Goal: Task Accomplishment & Management: Manage account settings

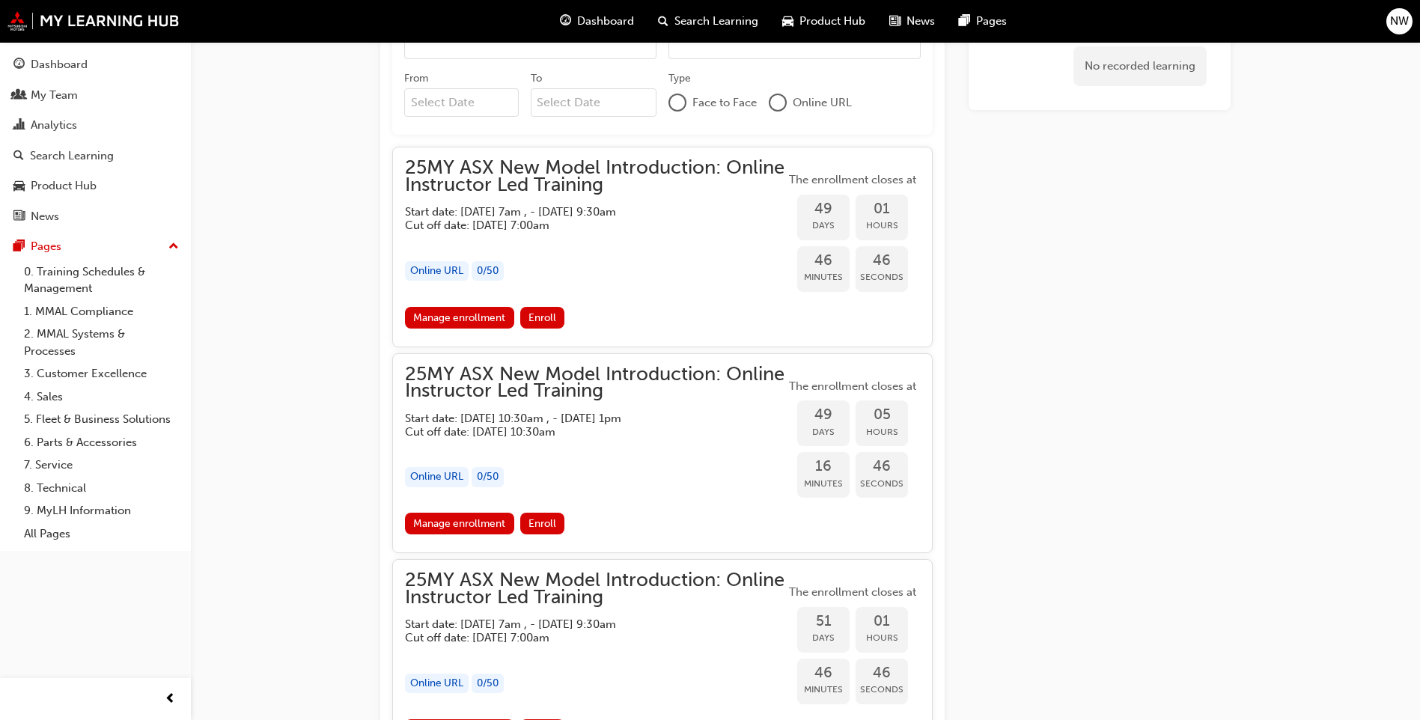
scroll to position [825, 0]
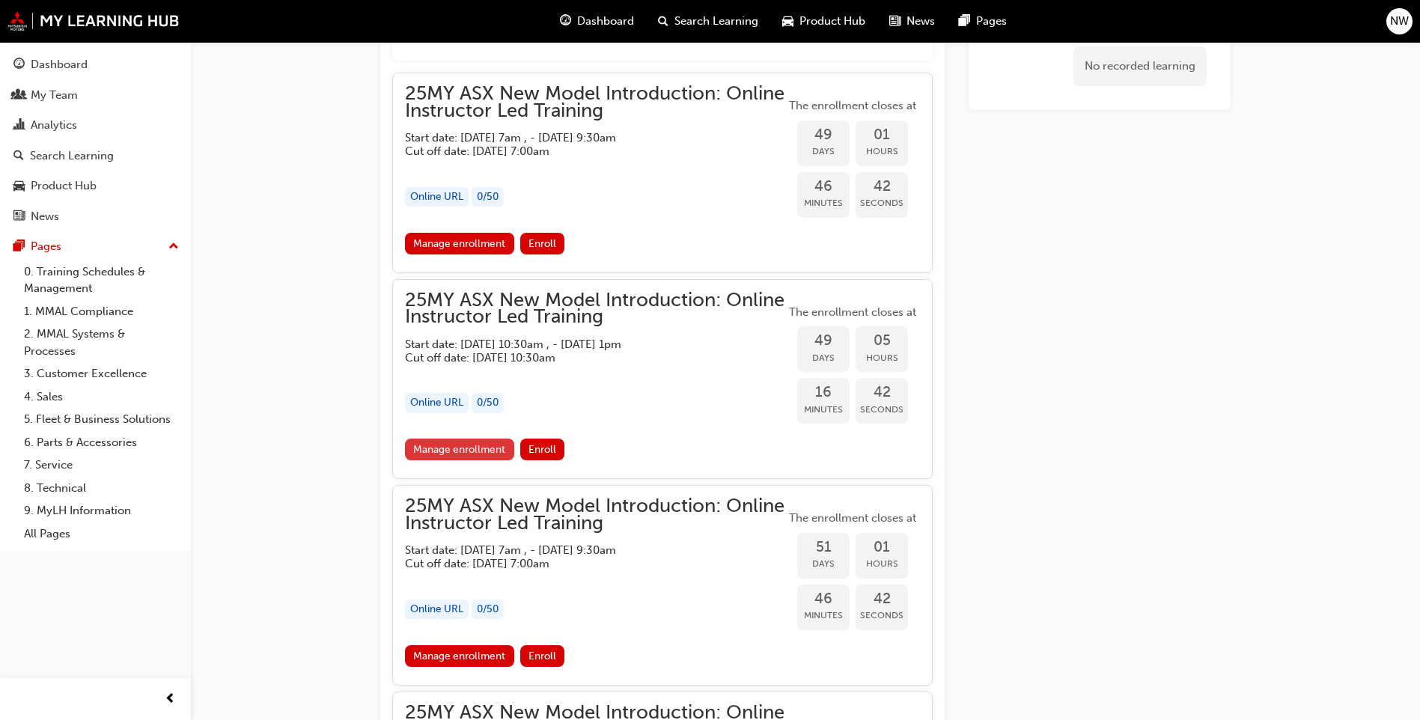
click at [493, 445] on link "Manage enrollment" at bounding box center [459, 450] width 109 height 22
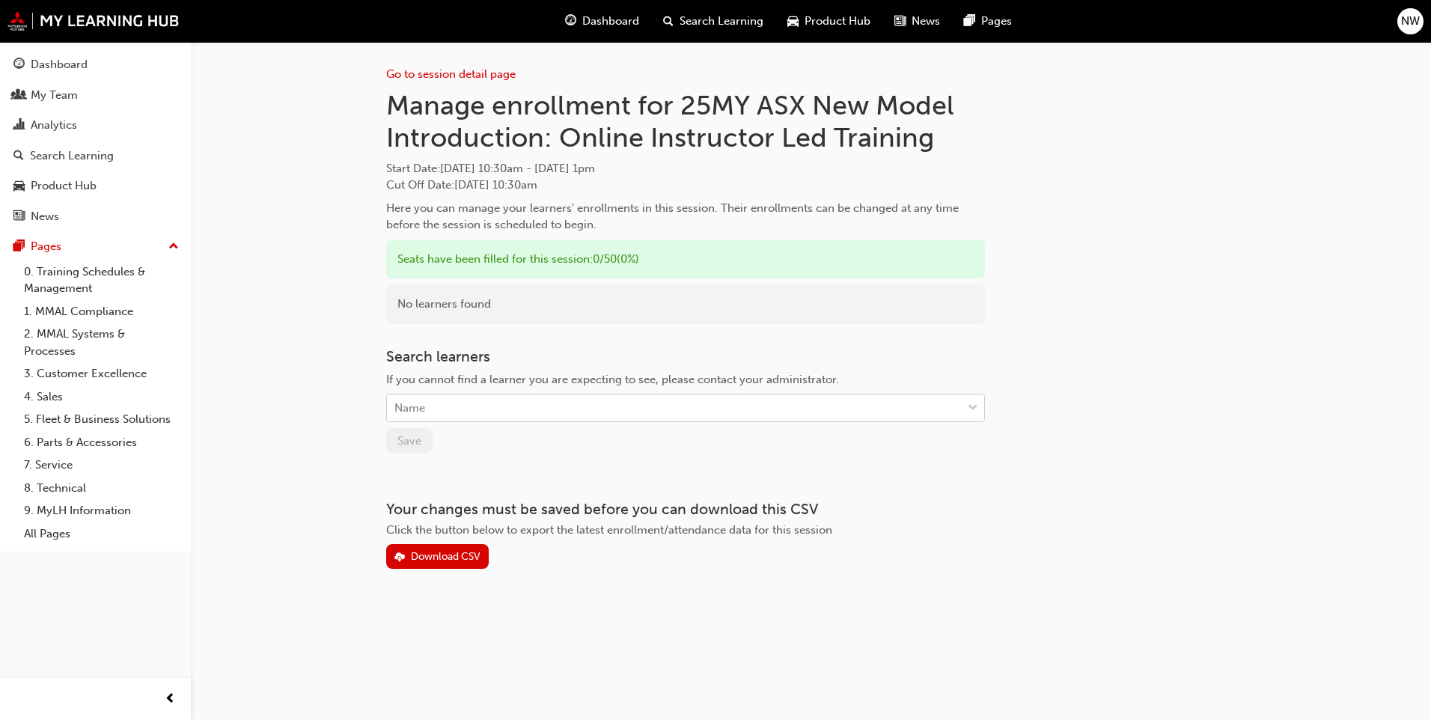
click at [650, 402] on div "Name" at bounding box center [674, 408] width 575 height 26
type input "tra"
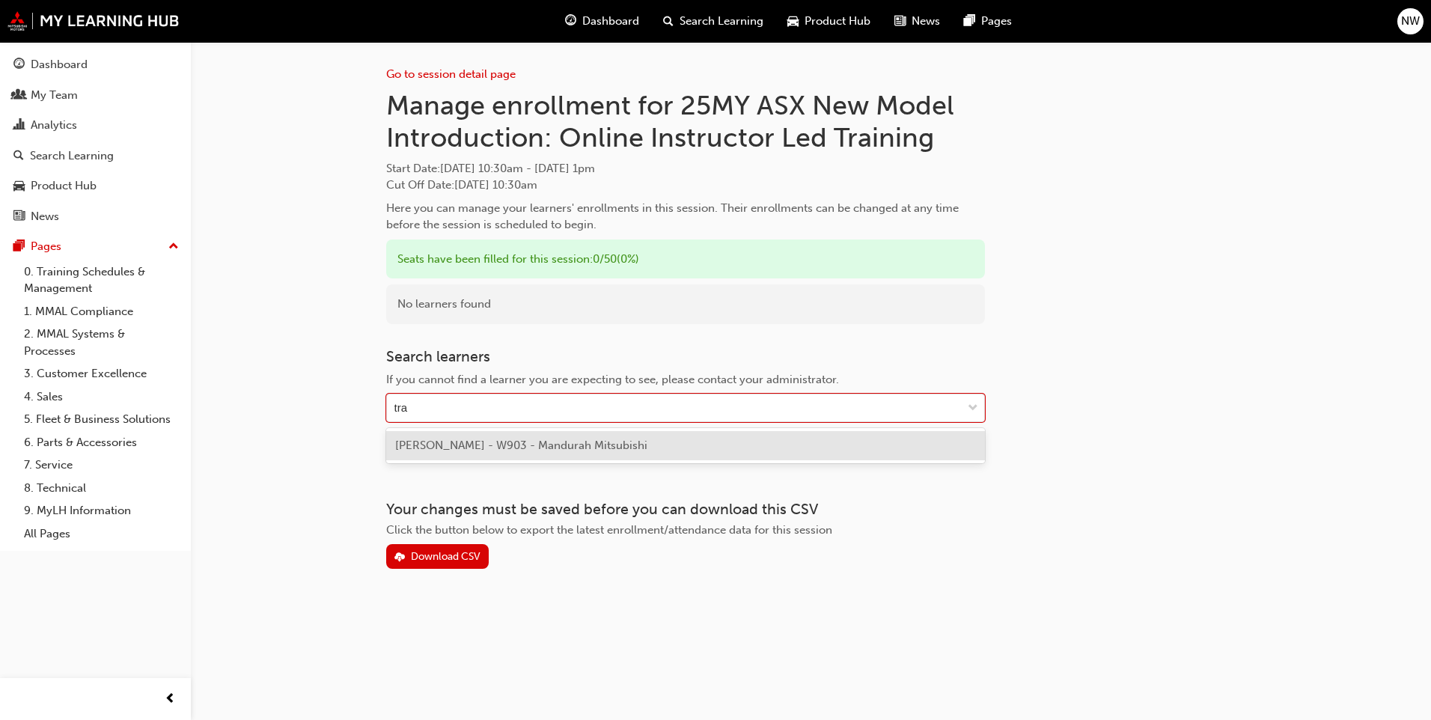
click at [673, 453] on div "[PERSON_NAME] - W903 - Mandurah Mitsubishi" at bounding box center [685, 445] width 599 height 29
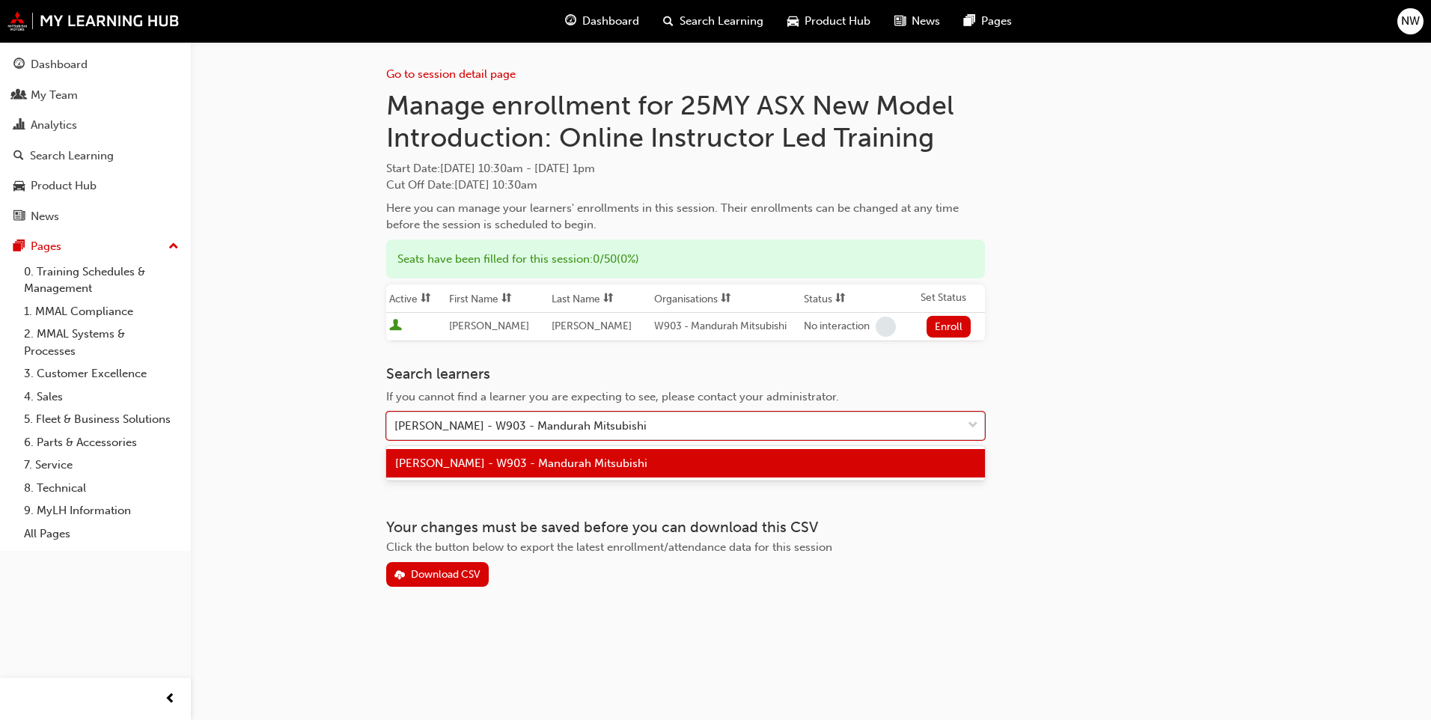
click at [780, 437] on div "[PERSON_NAME] - W903 - Mandurah Mitsubishi" at bounding box center [674, 426] width 575 height 26
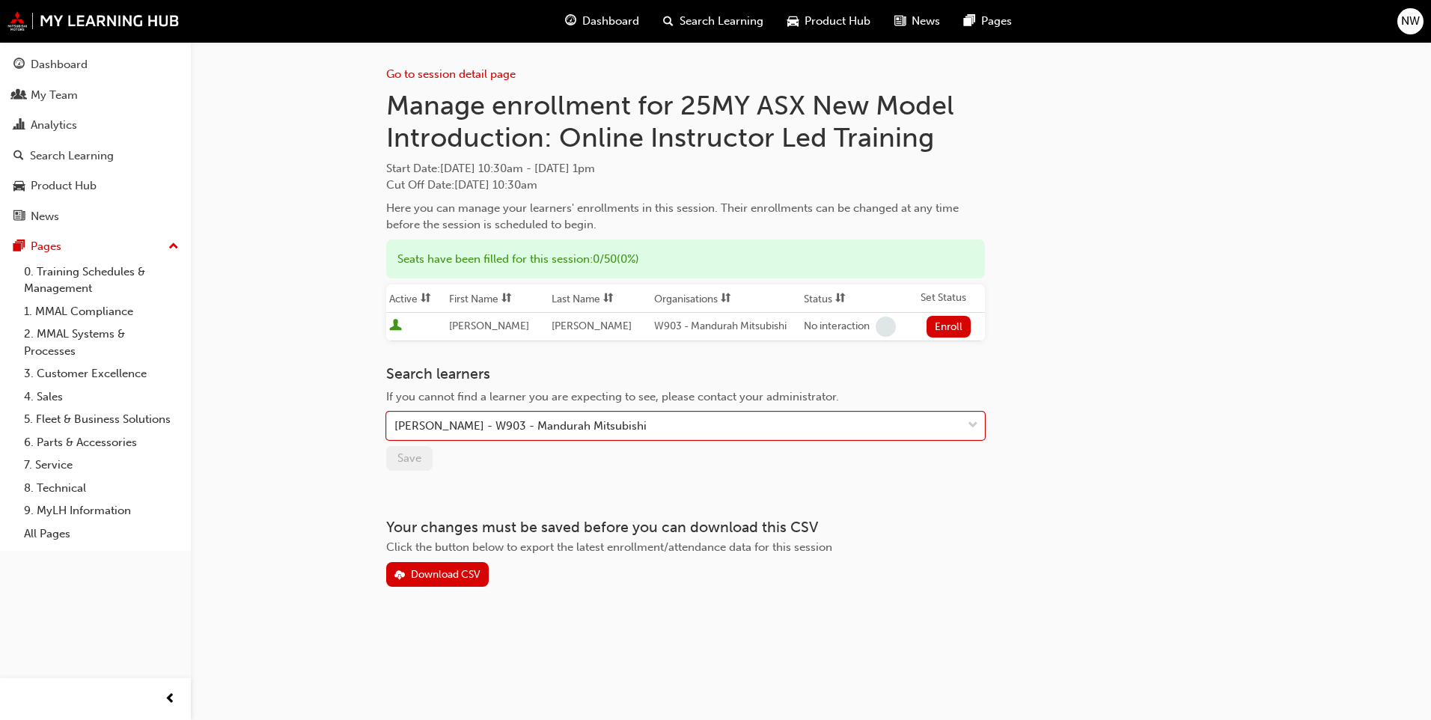
drag, startPoint x: 613, startPoint y: 420, endPoint x: -542, endPoint y: 403, distance: 1155.0
click at [0, 403] on html "Your version of Internet Explorer is outdated and not supported. Please upgrade…" at bounding box center [715, 360] width 1431 height 720
click at [569, 463] on div "Search learners If you cannot find a learner you are expecting to see, please c…" at bounding box center [685, 418] width 599 height 106
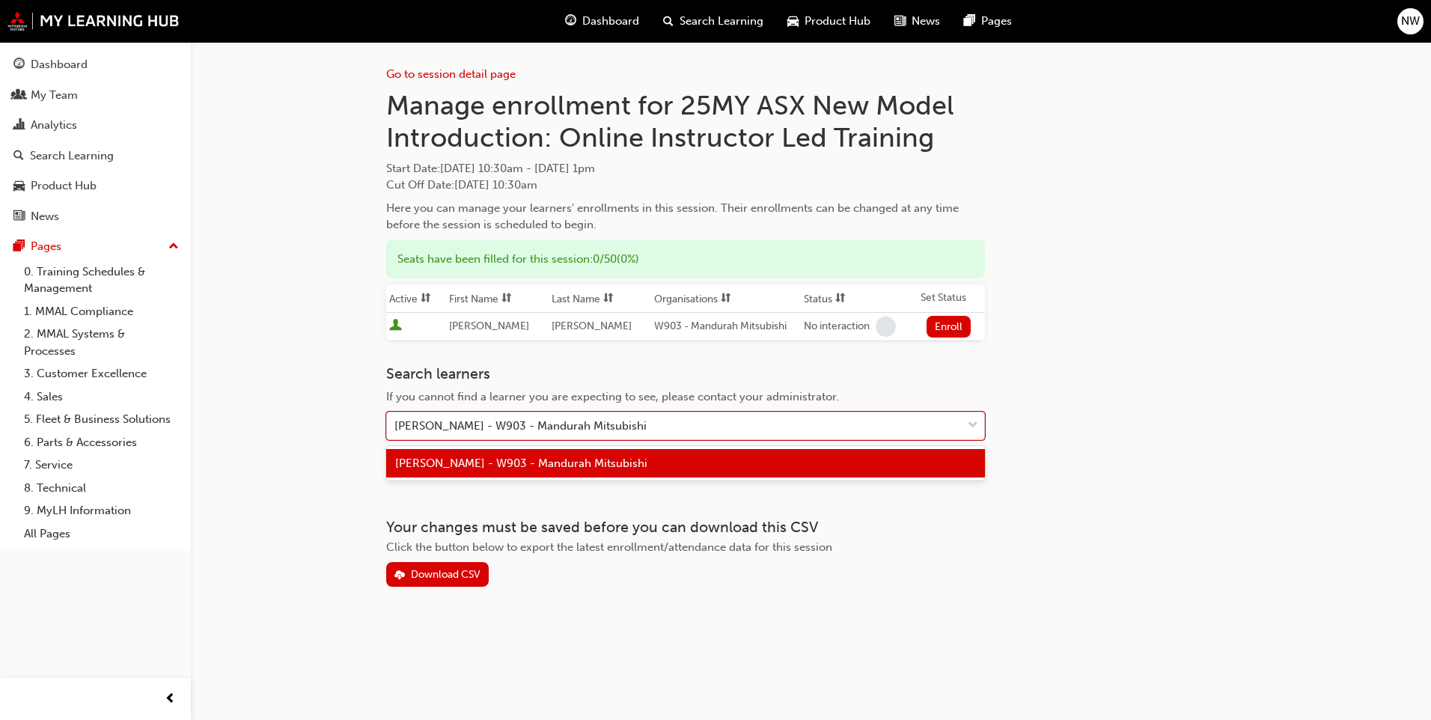
click at [680, 421] on div "[PERSON_NAME] - W903 - Mandurah Mitsubishi" at bounding box center [674, 426] width 575 height 26
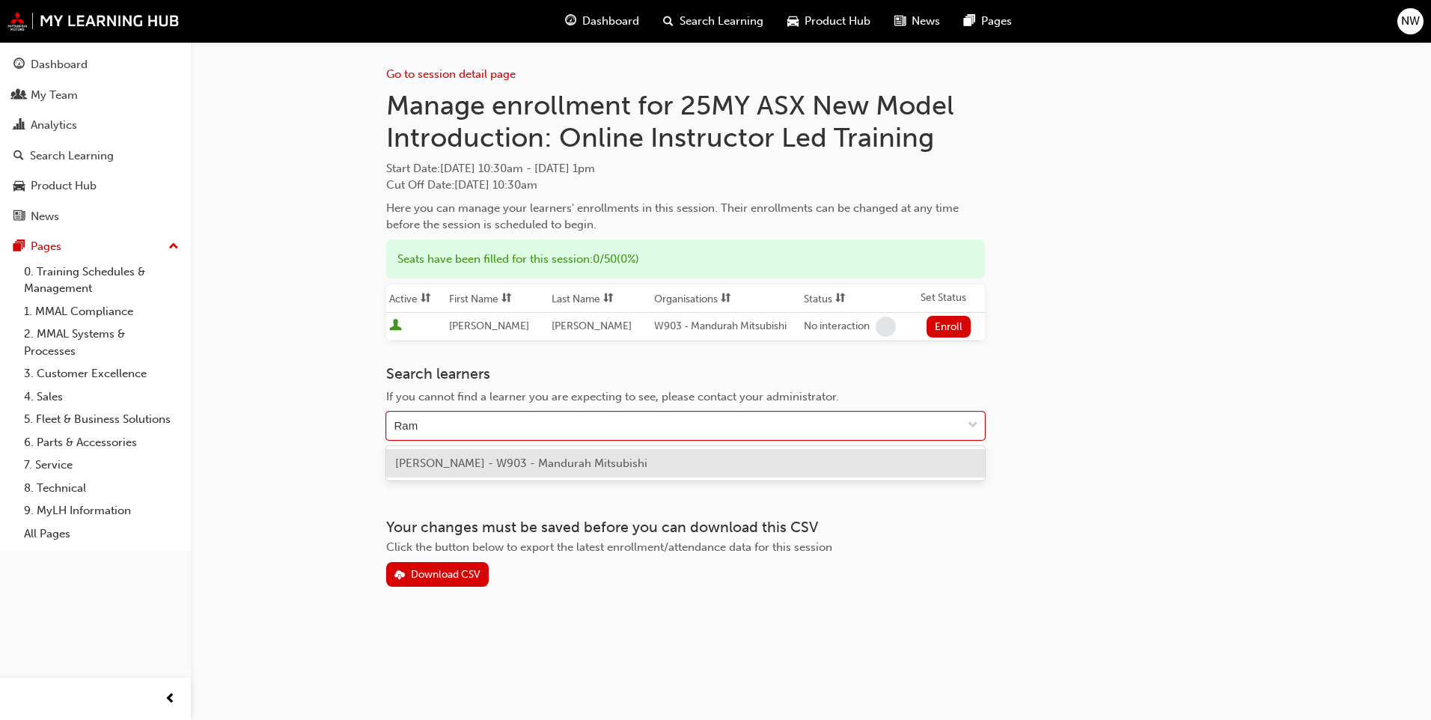
type input "Ra"
click at [550, 474] on div "[PERSON_NAME] - W903 - Mandurah Mitsubishi" at bounding box center [685, 463] width 599 height 29
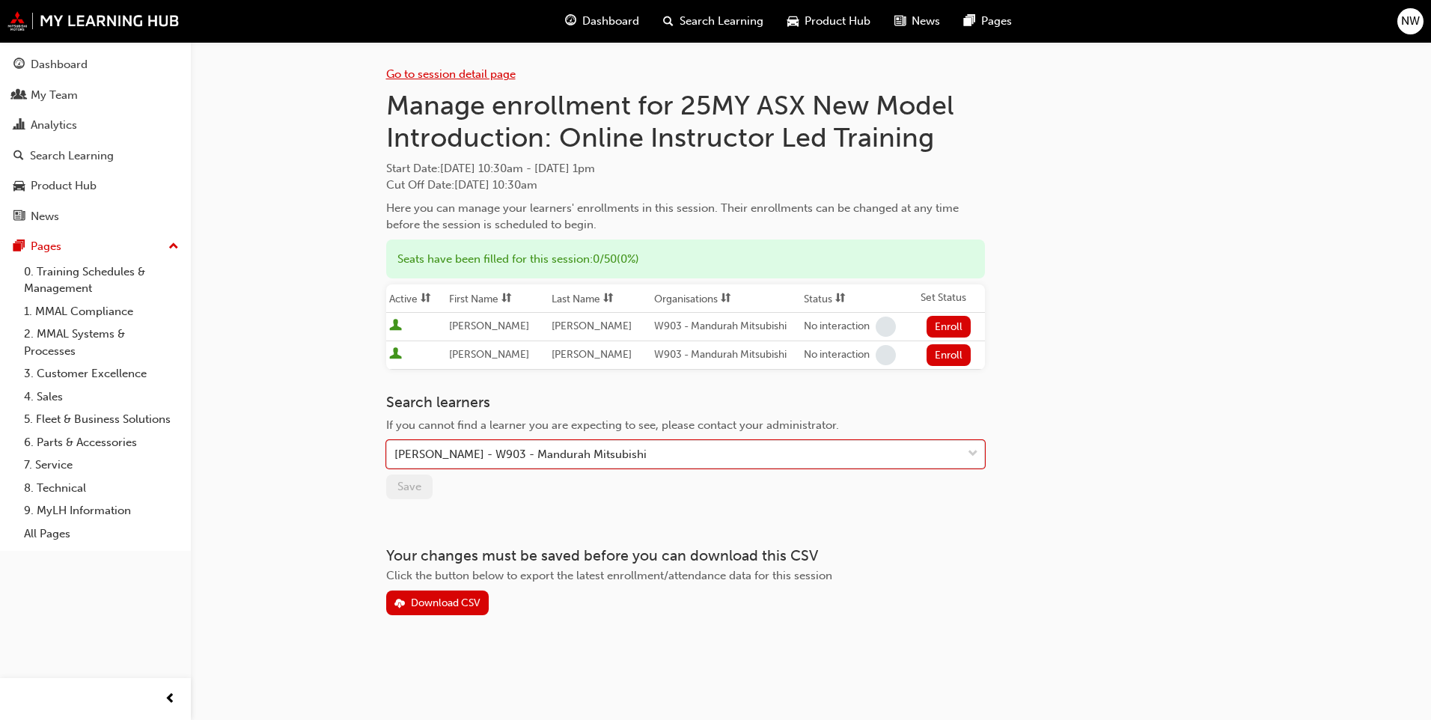
click at [445, 72] on link "Go to session detail page" at bounding box center [450, 73] width 129 height 13
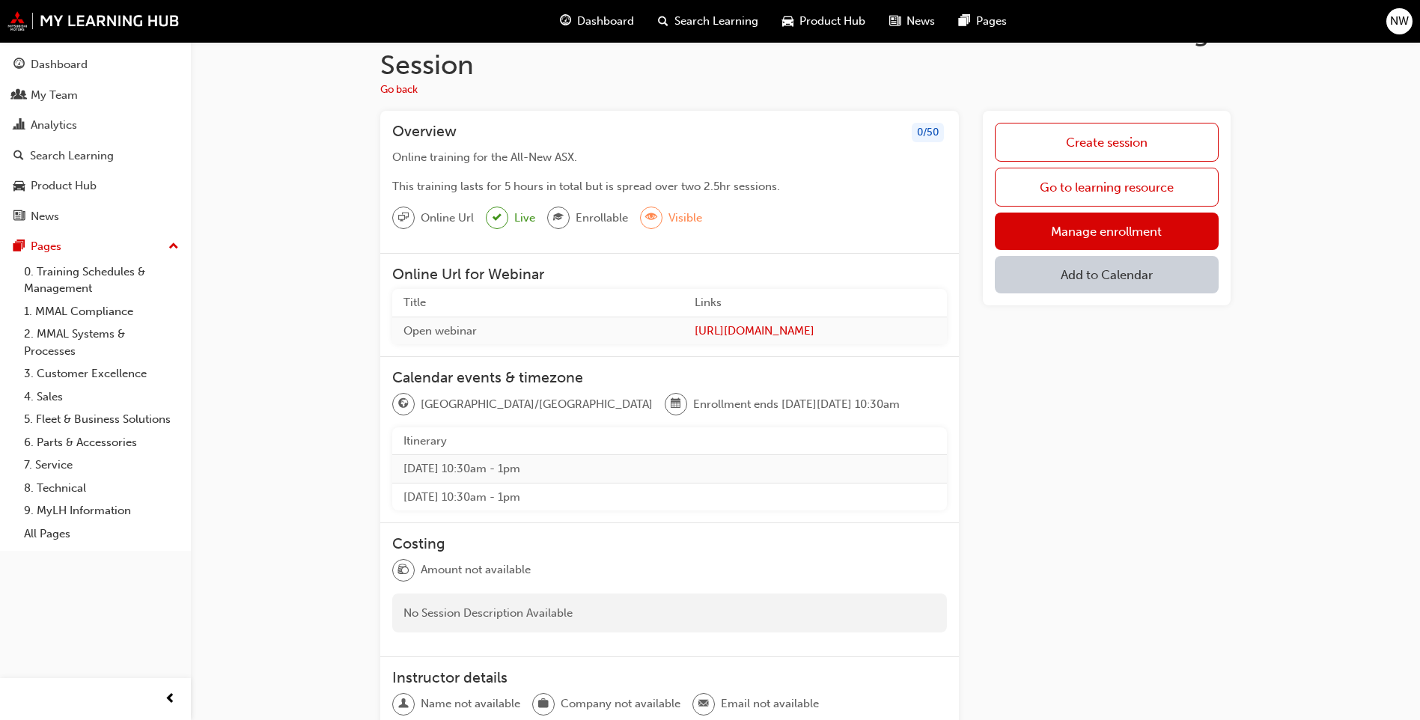
scroll to position [75, 0]
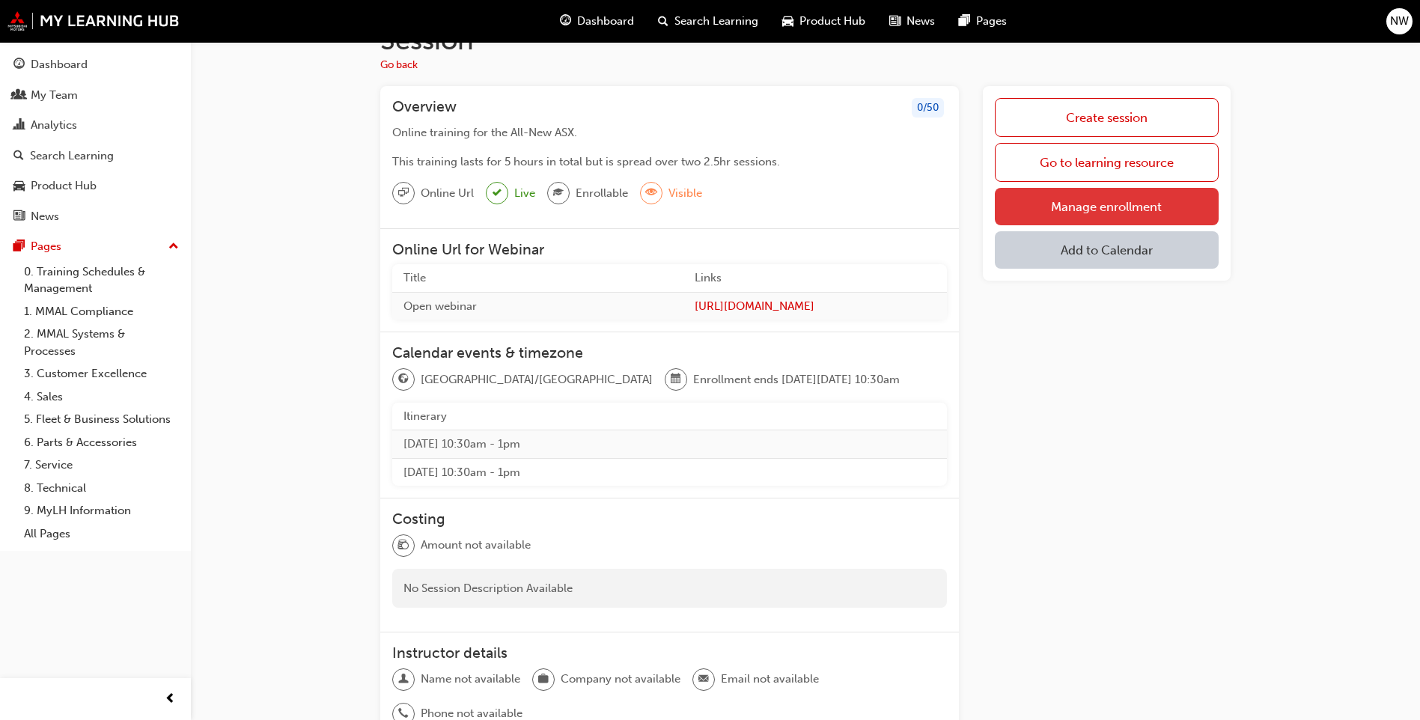
click at [1036, 205] on link "Manage enrollment" at bounding box center [1107, 206] width 224 height 37
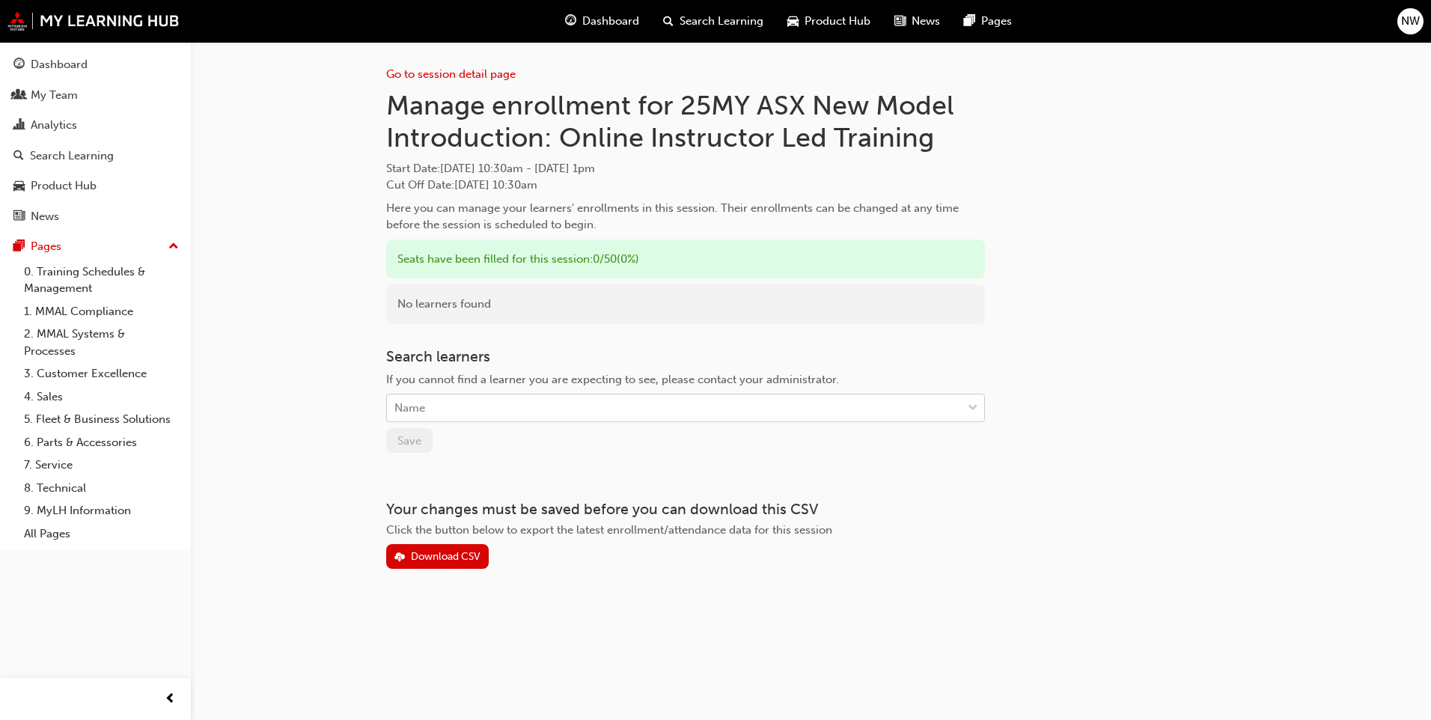
click at [524, 409] on div "Name" at bounding box center [674, 408] width 575 height 26
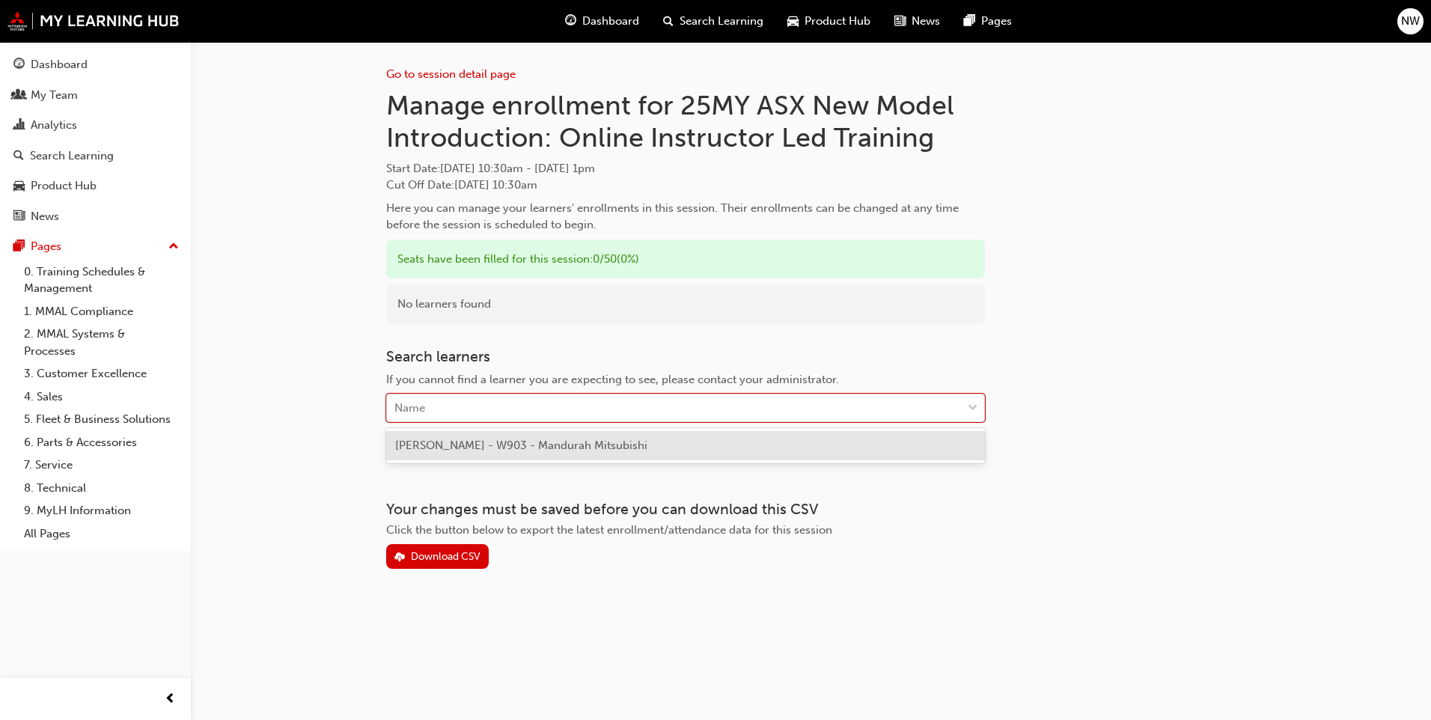
click at [516, 448] on span "[PERSON_NAME] - W903 - Mandurah Mitsubishi" at bounding box center [521, 445] width 252 height 13
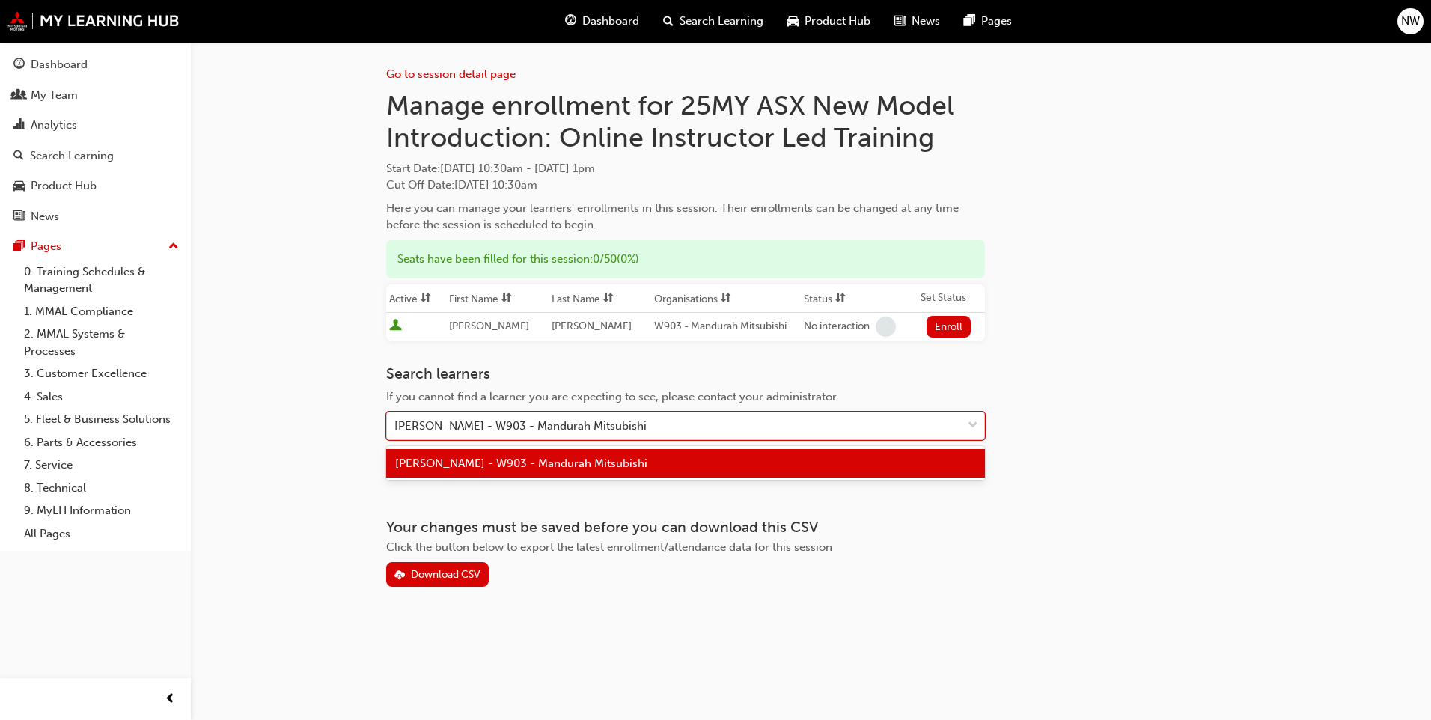
drag, startPoint x: 683, startPoint y: 427, endPoint x: 660, endPoint y: 421, distance: 24.0
click at [661, 421] on div "[PERSON_NAME] - W903 - Mandurah Mitsubishi" at bounding box center [674, 426] width 575 height 26
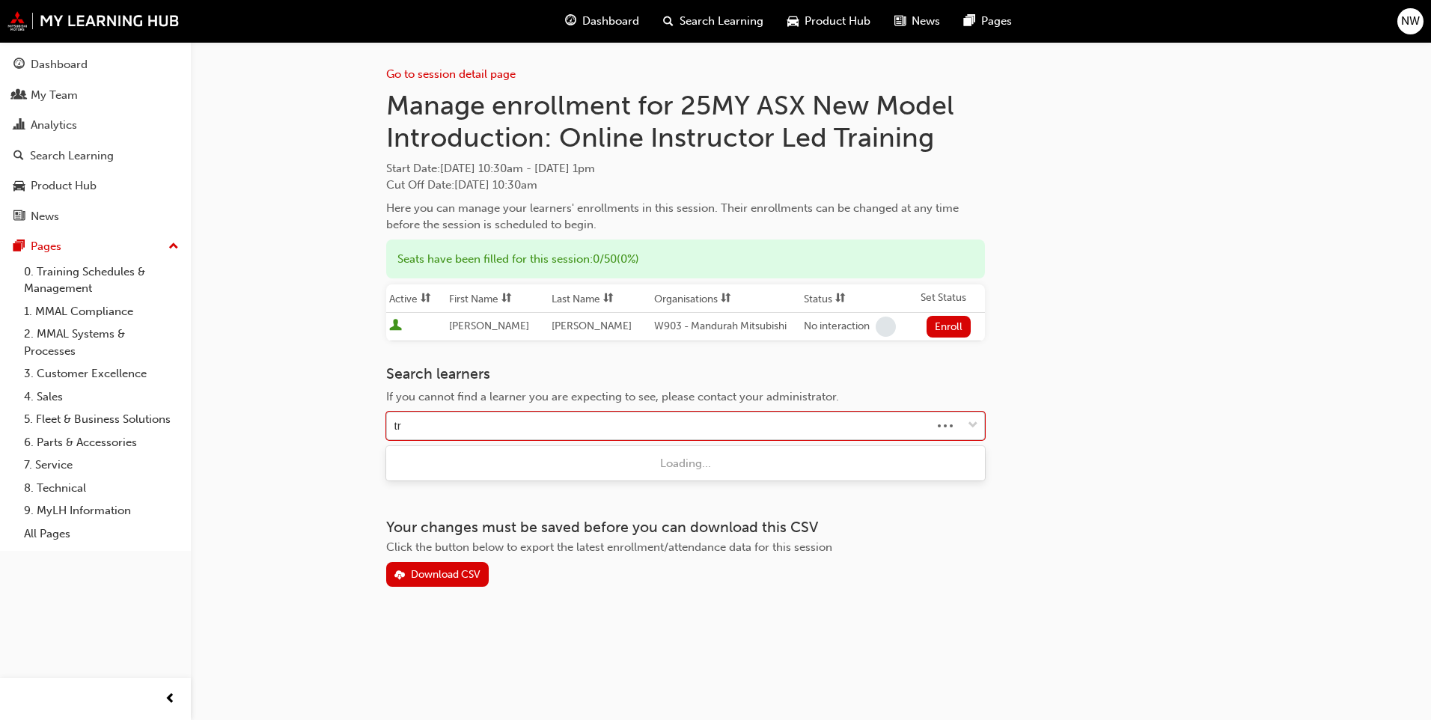
type input "tra"
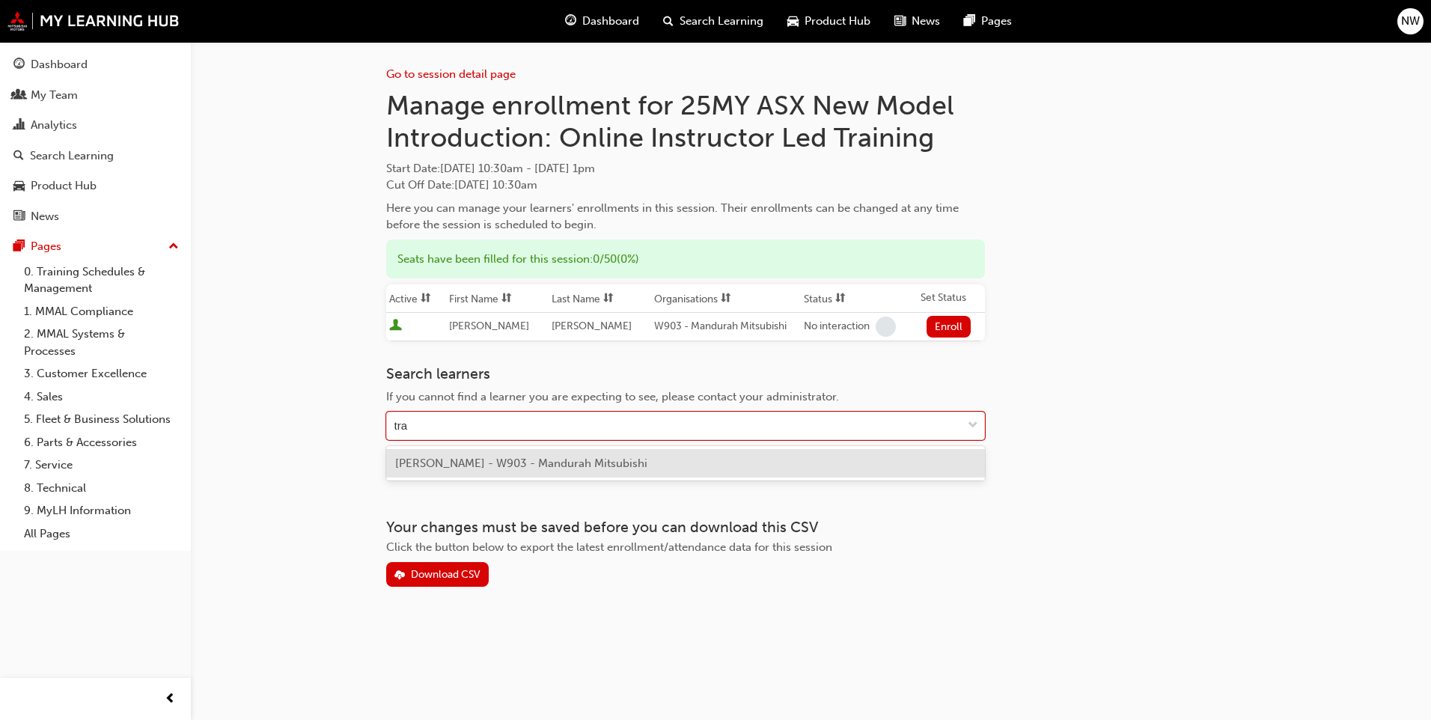
click at [429, 472] on div "[PERSON_NAME] - W903 - Mandurah Mitsubishi" at bounding box center [685, 463] width 599 height 29
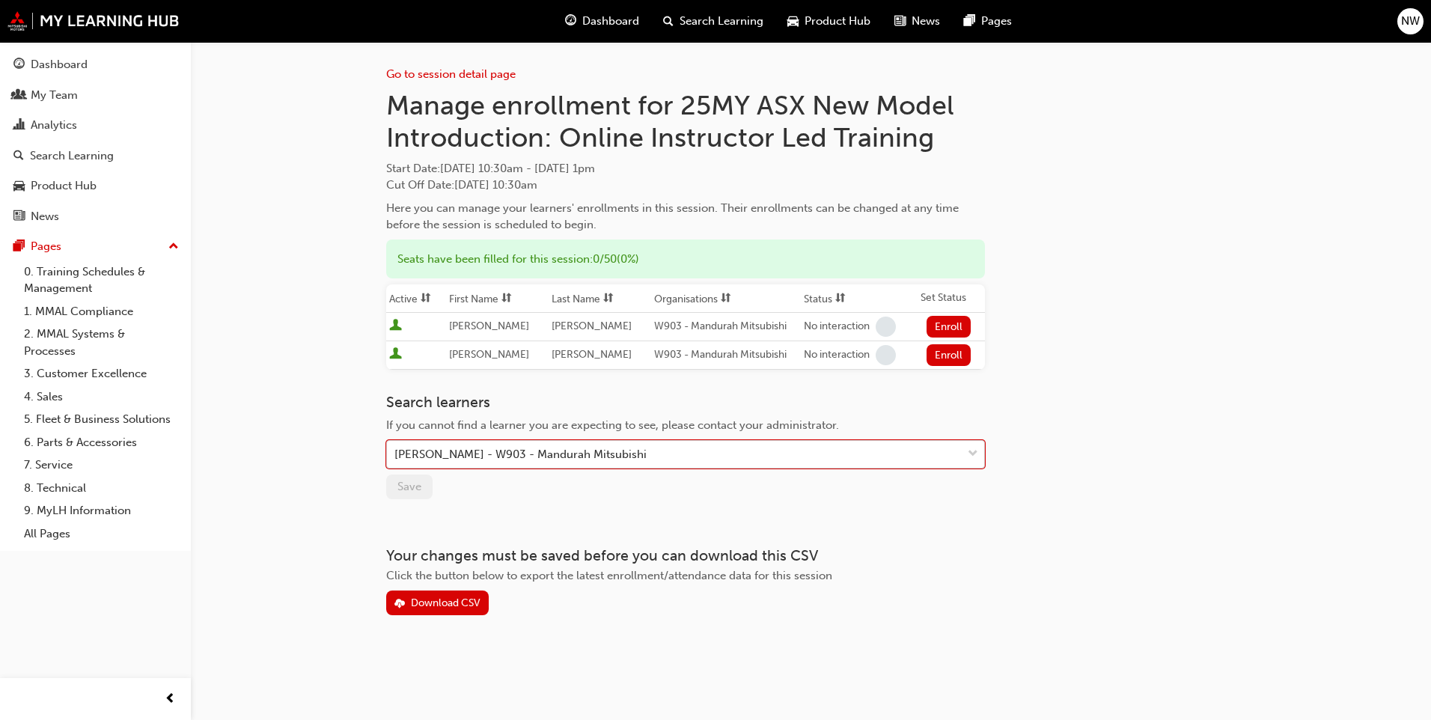
click at [531, 451] on div "[PERSON_NAME] - W903 - Mandurah Mitsubishi" at bounding box center [520, 454] width 252 height 17
type input "[PERSON_NAME]"
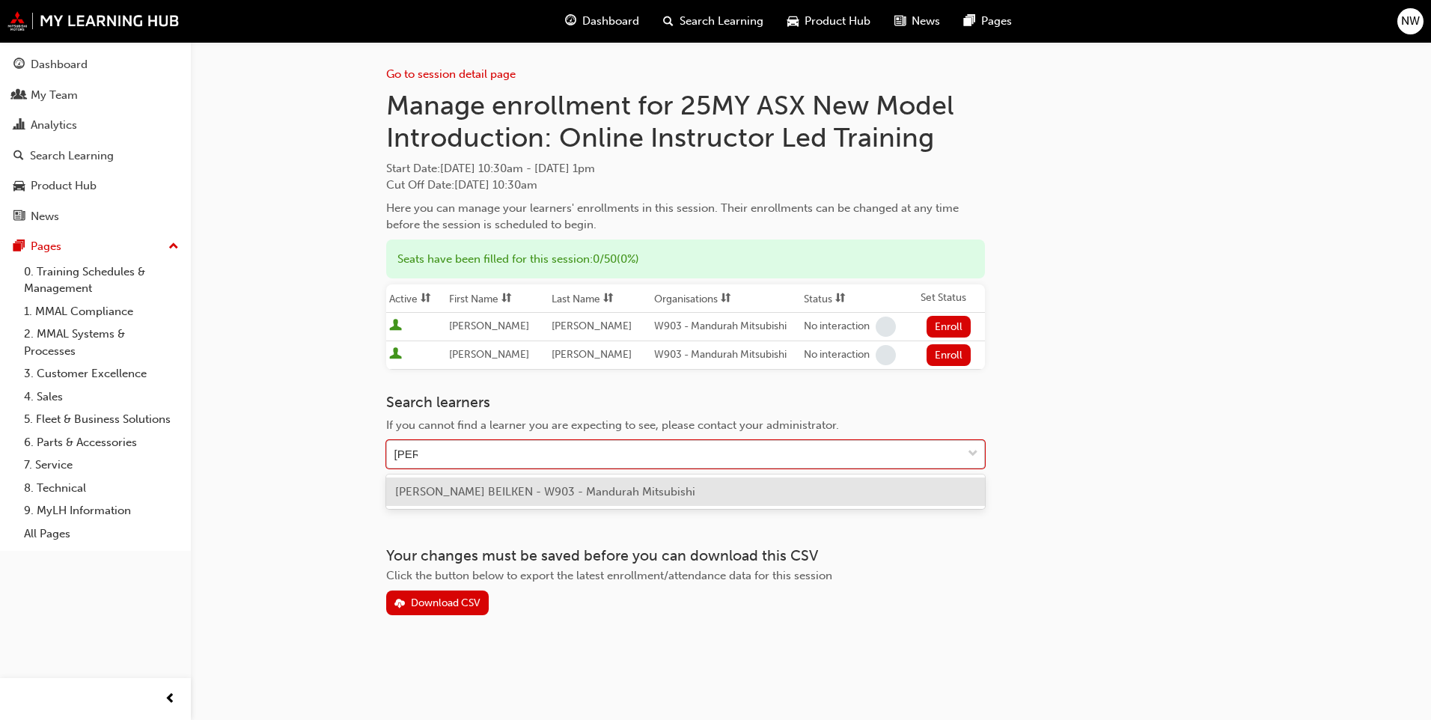
click at [451, 493] on span "[PERSON_NAME] BEILKEN - W903 - Mandurah Mitsubishi" at bounding box center [545, 491] width 300 height 13
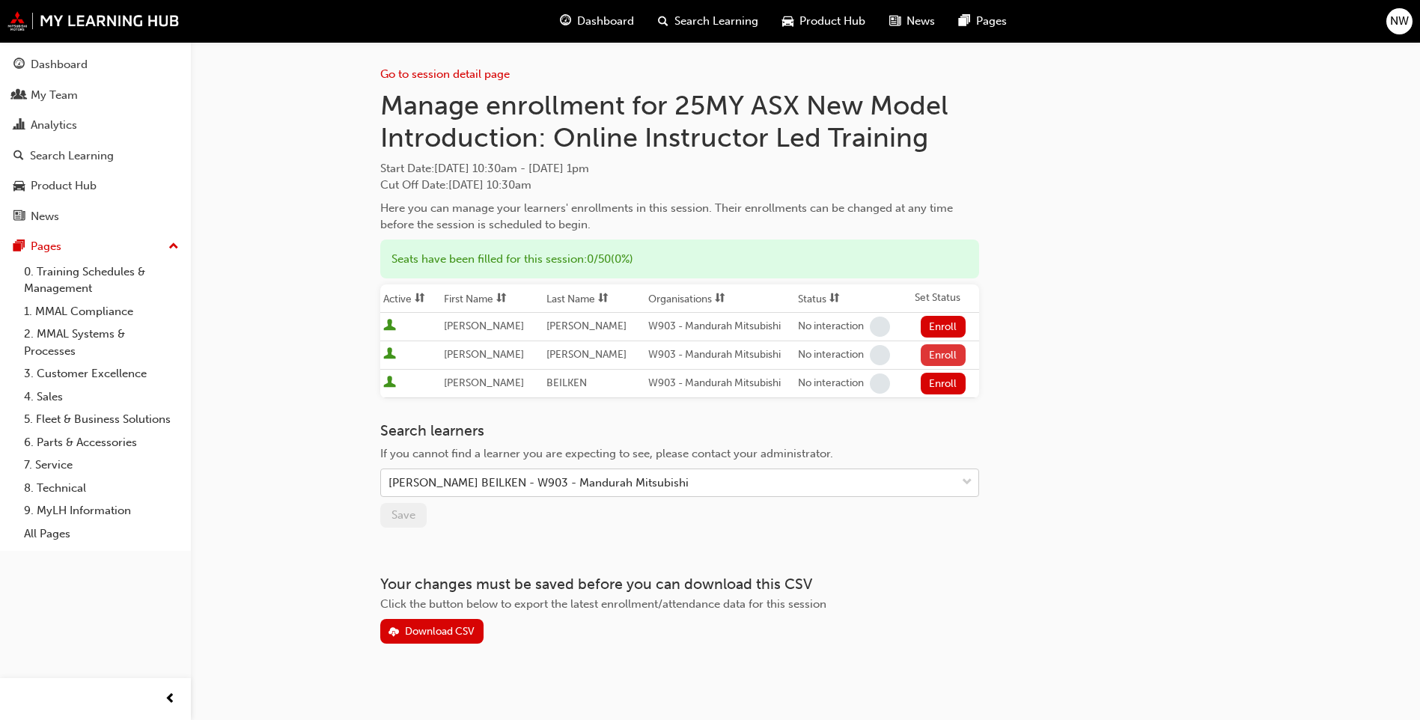
click at [940, 358] on button "Enroll" at bounding box center [943, 355] width 45 height 22
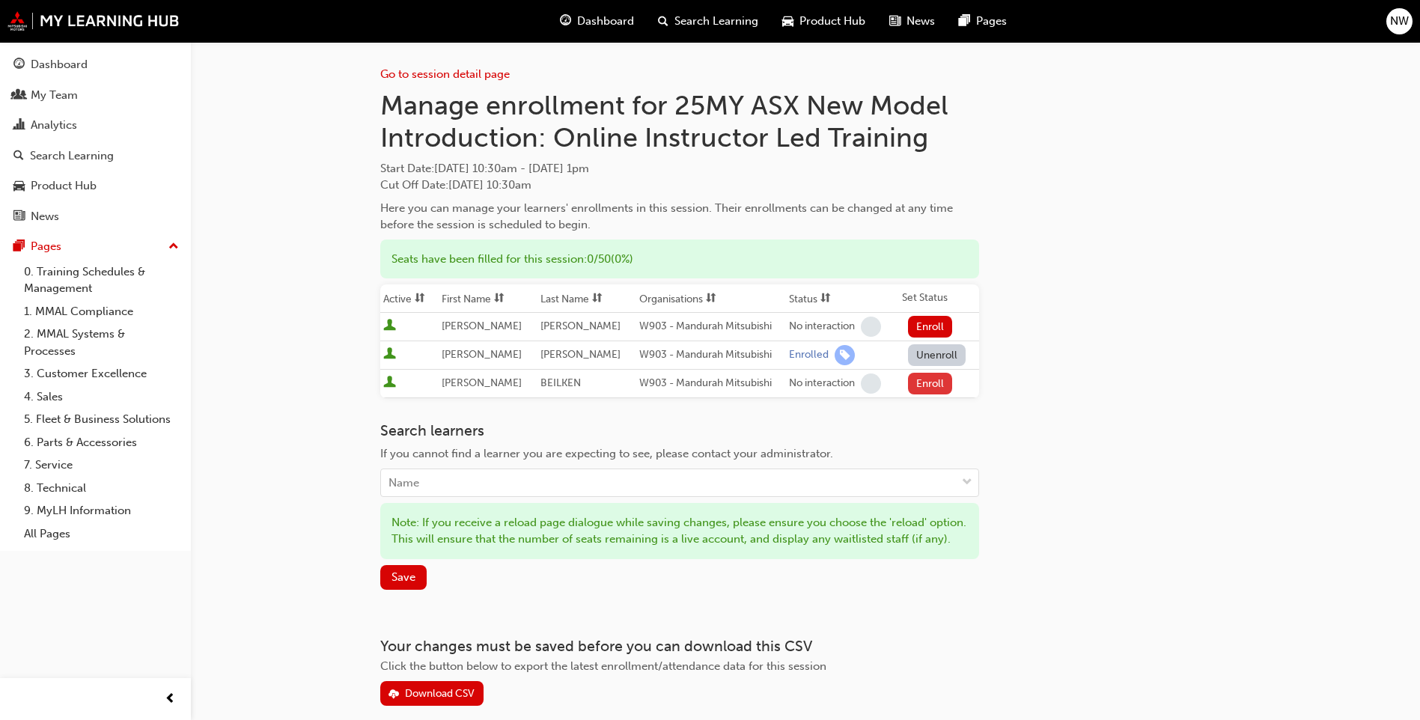
click at [922, 380] on button "Enroll" at bounding box center [930, 384] width 45 height 22
click at [401, 584] on span "Save" at bounding box center [403, 576] width 24 height 13
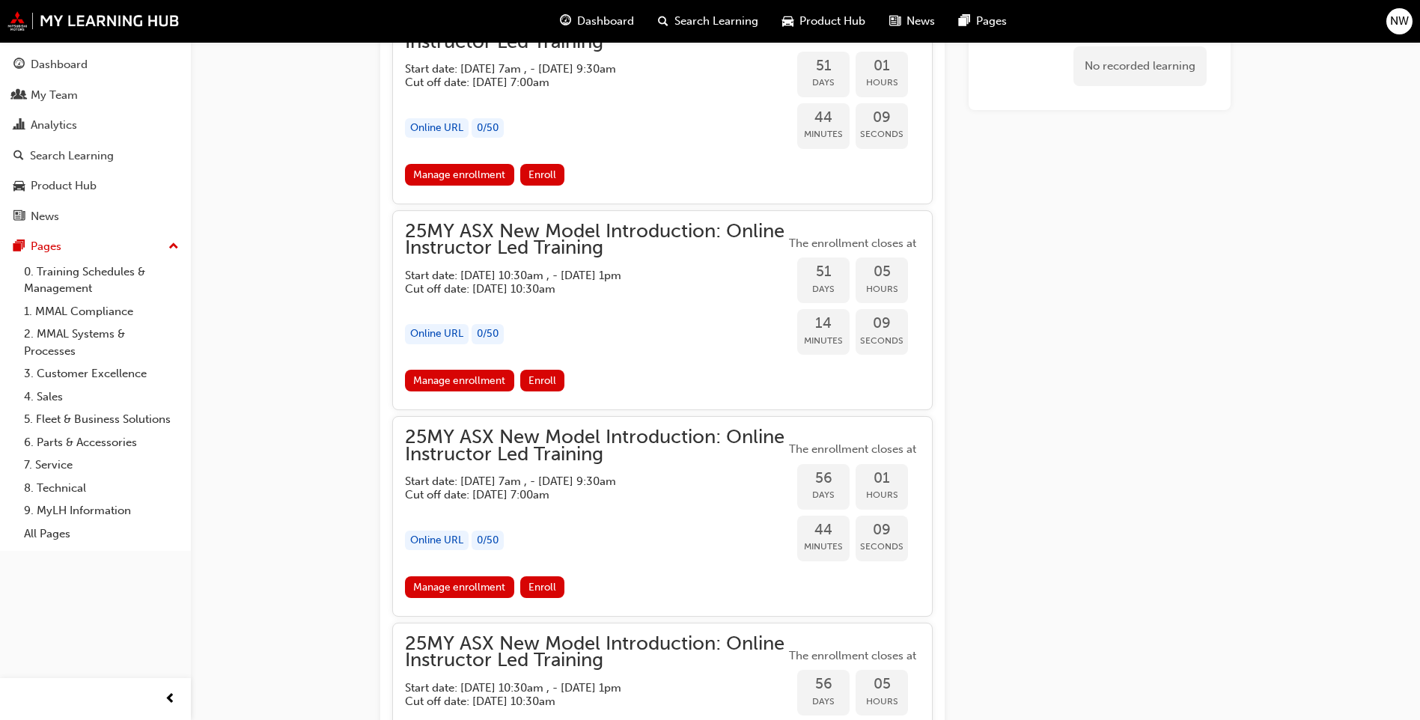
scroll to position [1274, 0]
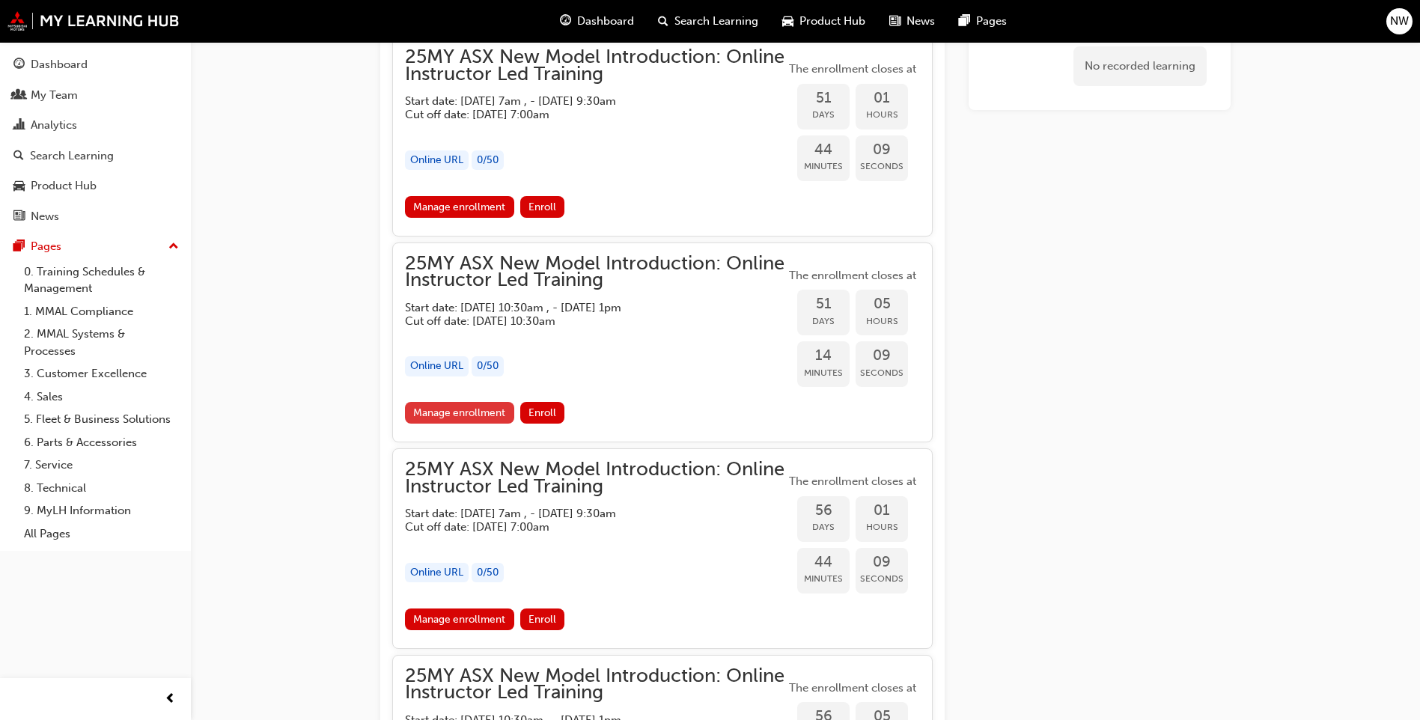
click at [460, 413] on link "Manage enrollment" at bounding box center [459, 413] width 109 height 22
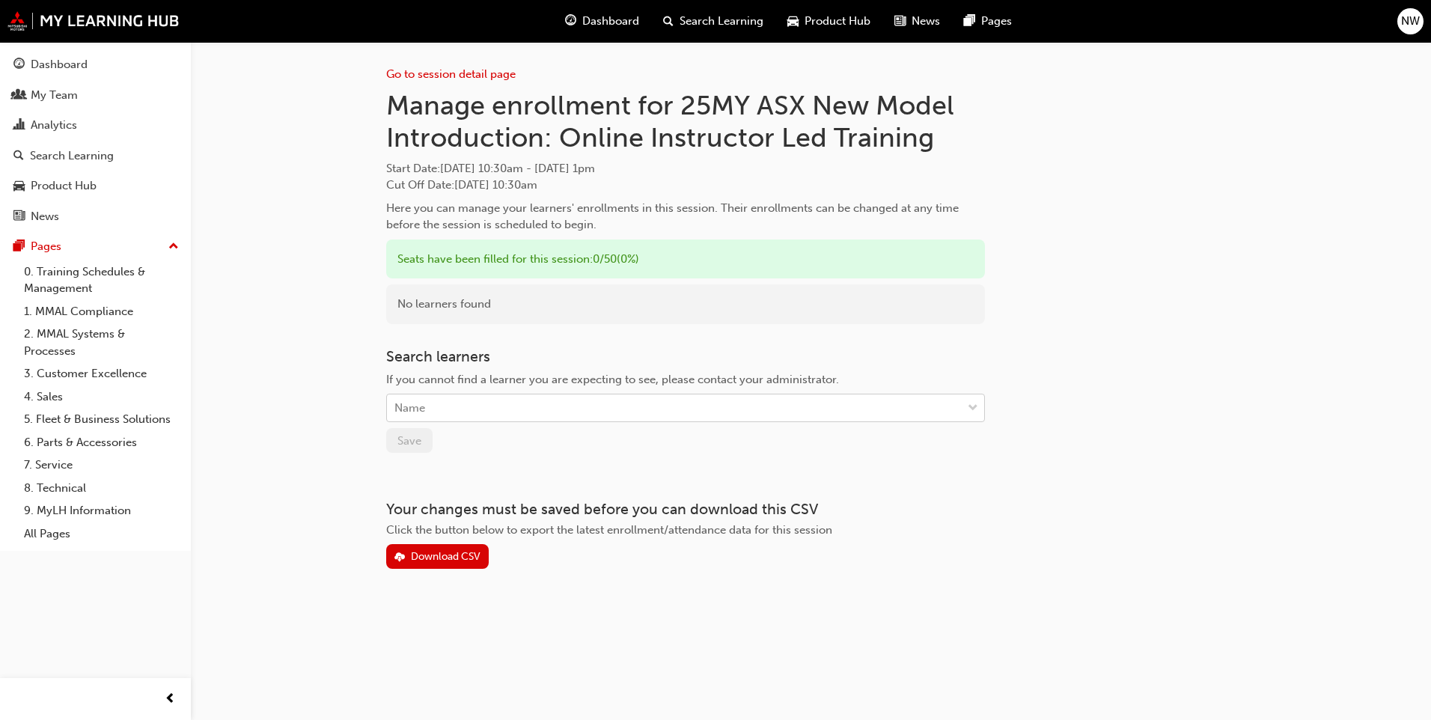
click at [482, 409] on div "Name" at bounding box center [674, 408] width 575 height 26
type input "ash"
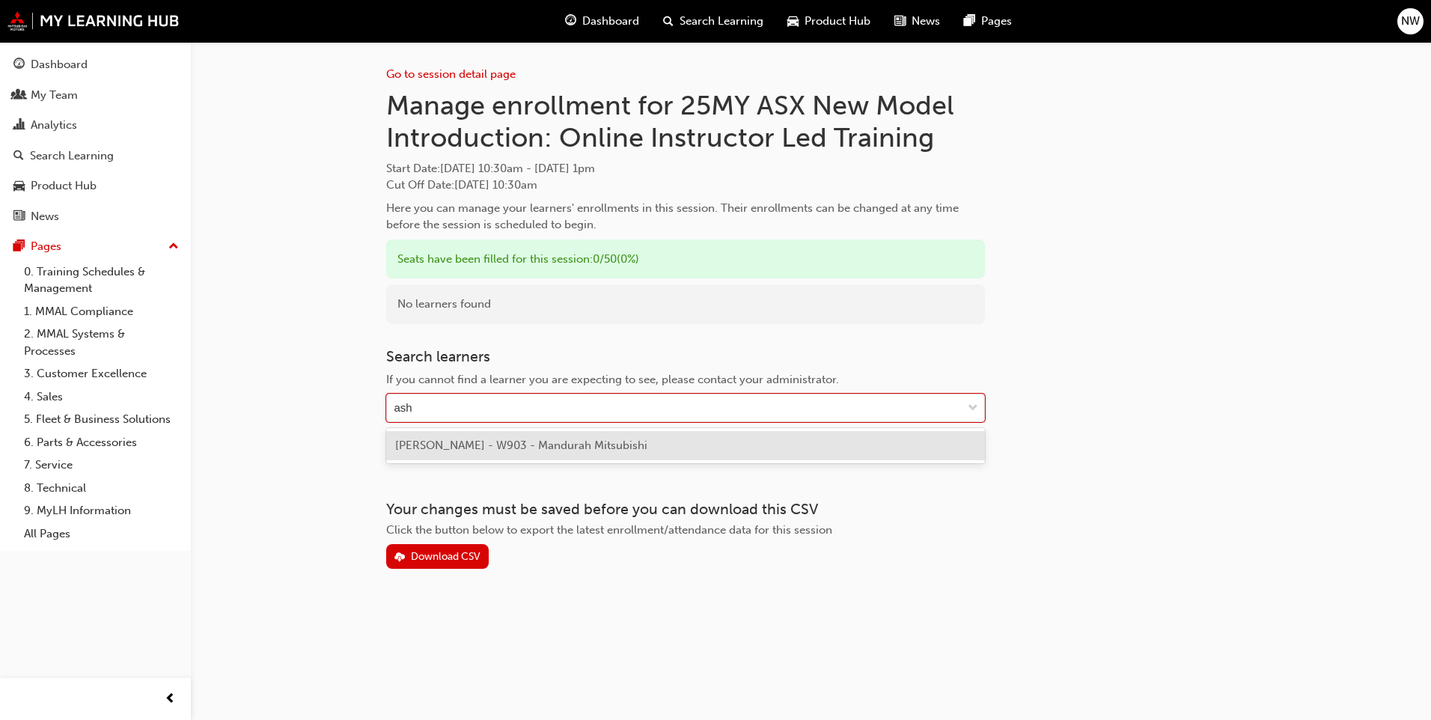
click at [478, 443] on span "[PERSON_NAME] - W903 - Mandurah Mitsubishi" at bounding box center [521, 445] width 252 height 13
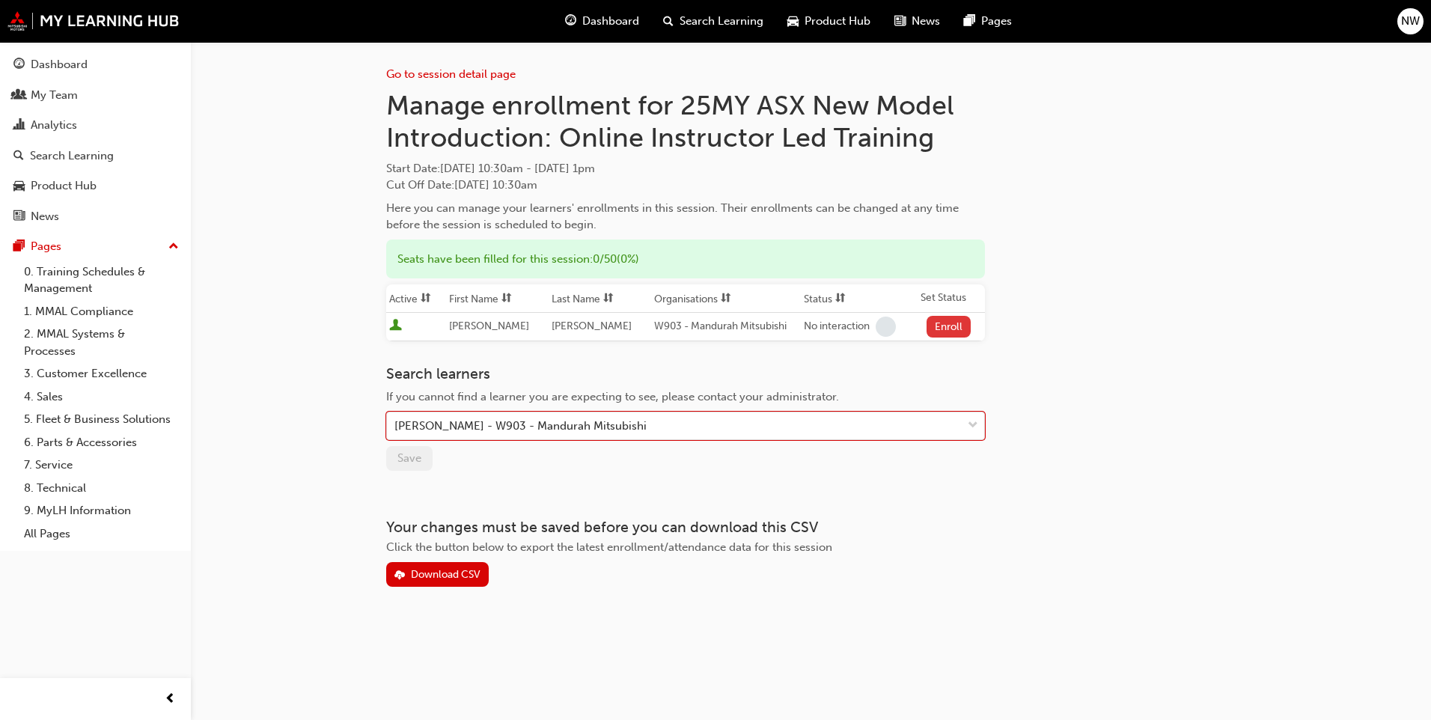
click at [933, 327] on button "Enroll" at bounding box center [949, 327] width 45 height 22
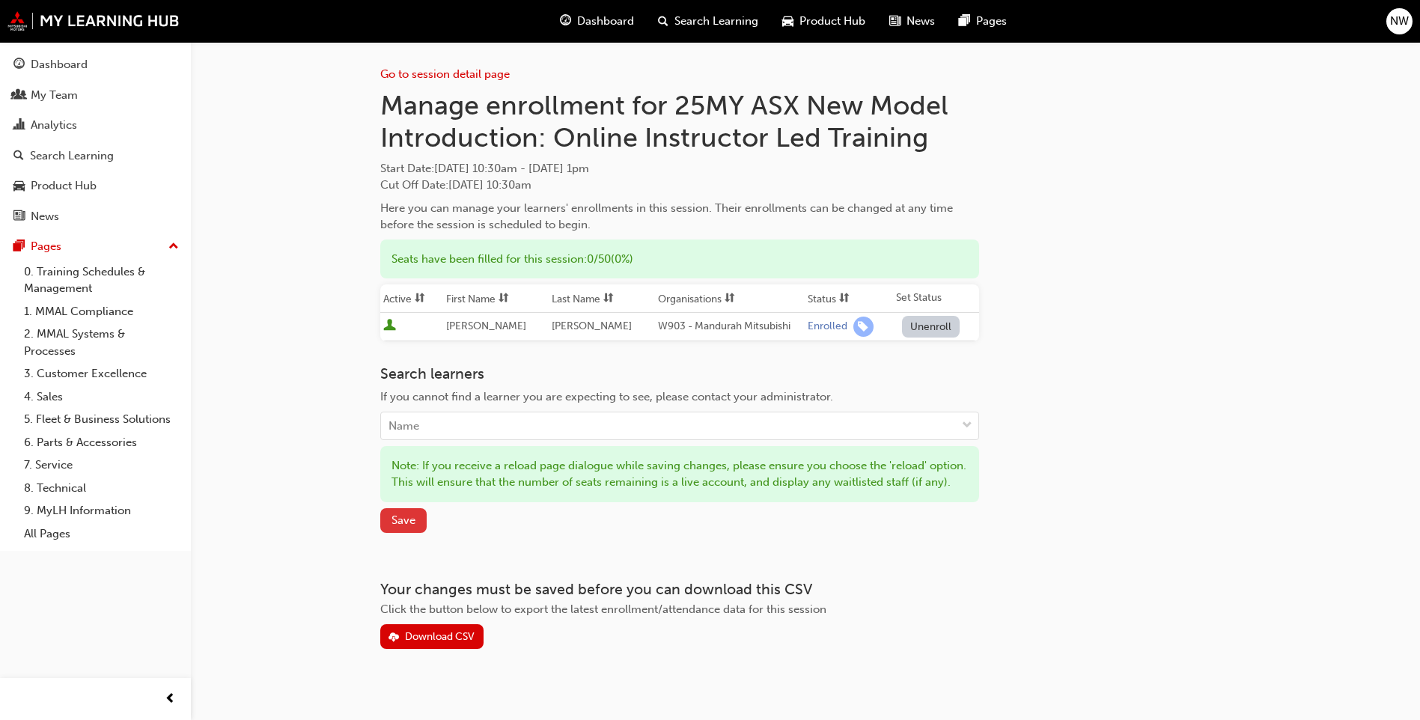
click at [402, 527] on span "Save" at bounding box center [403, 519] width 24 height 13
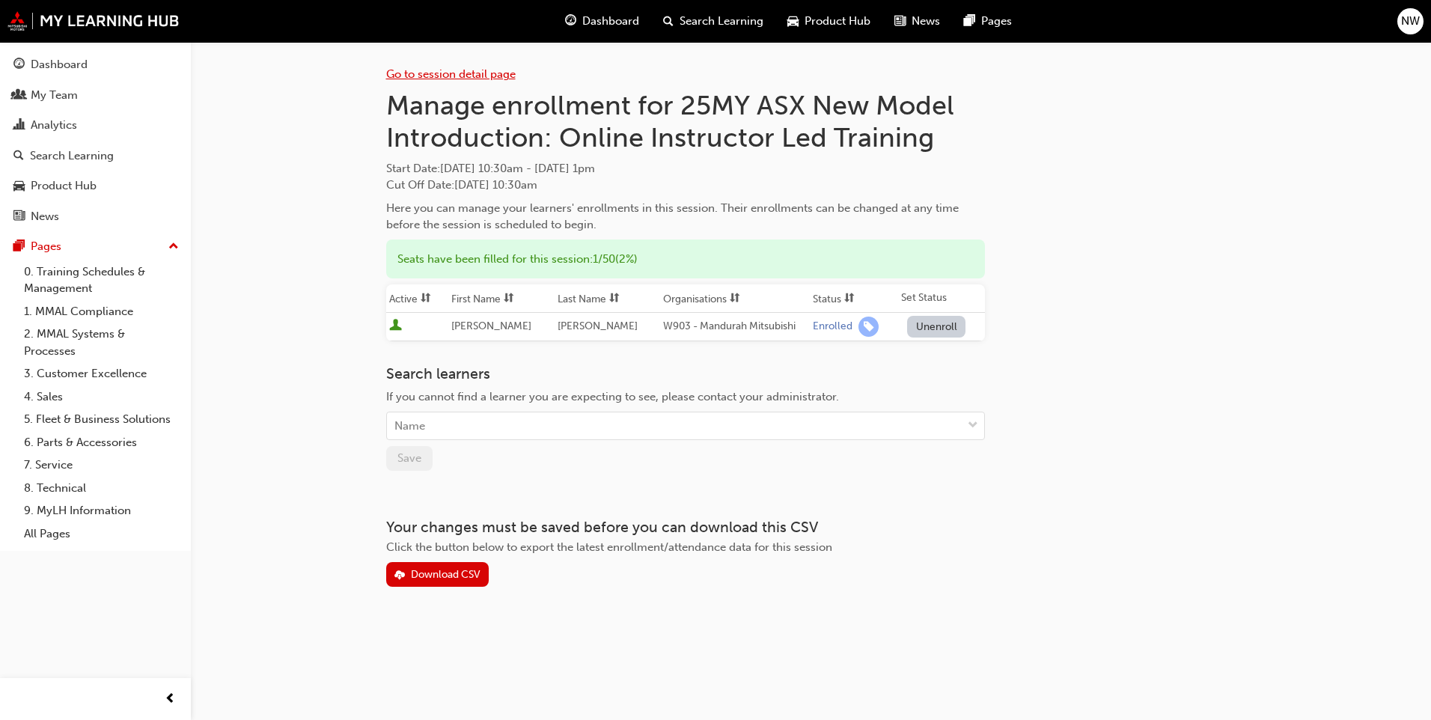
click at [463, 75] on link "Go to session detail page" at bounding box center [450, 73] width 129 height 13
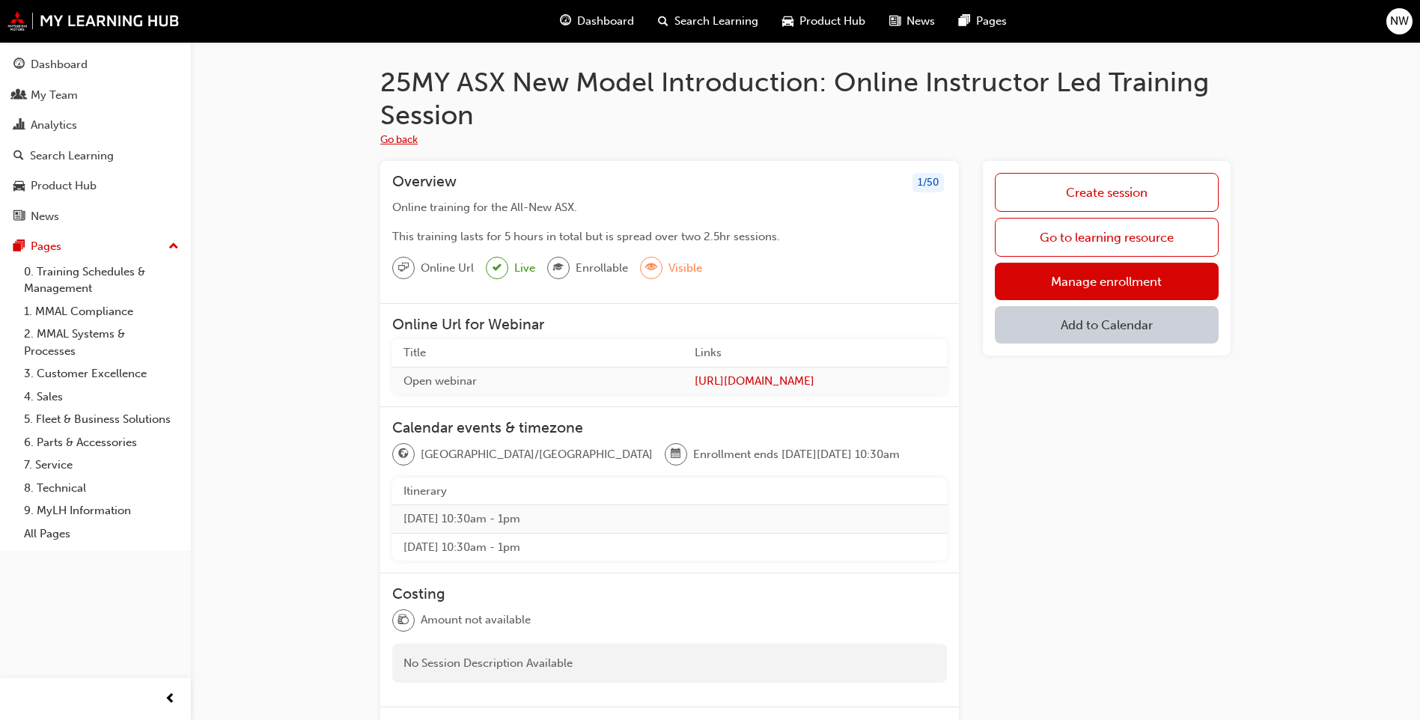
click at [408, 141] on button "Go back" at bounding box center [398, 140] width 37 height 17
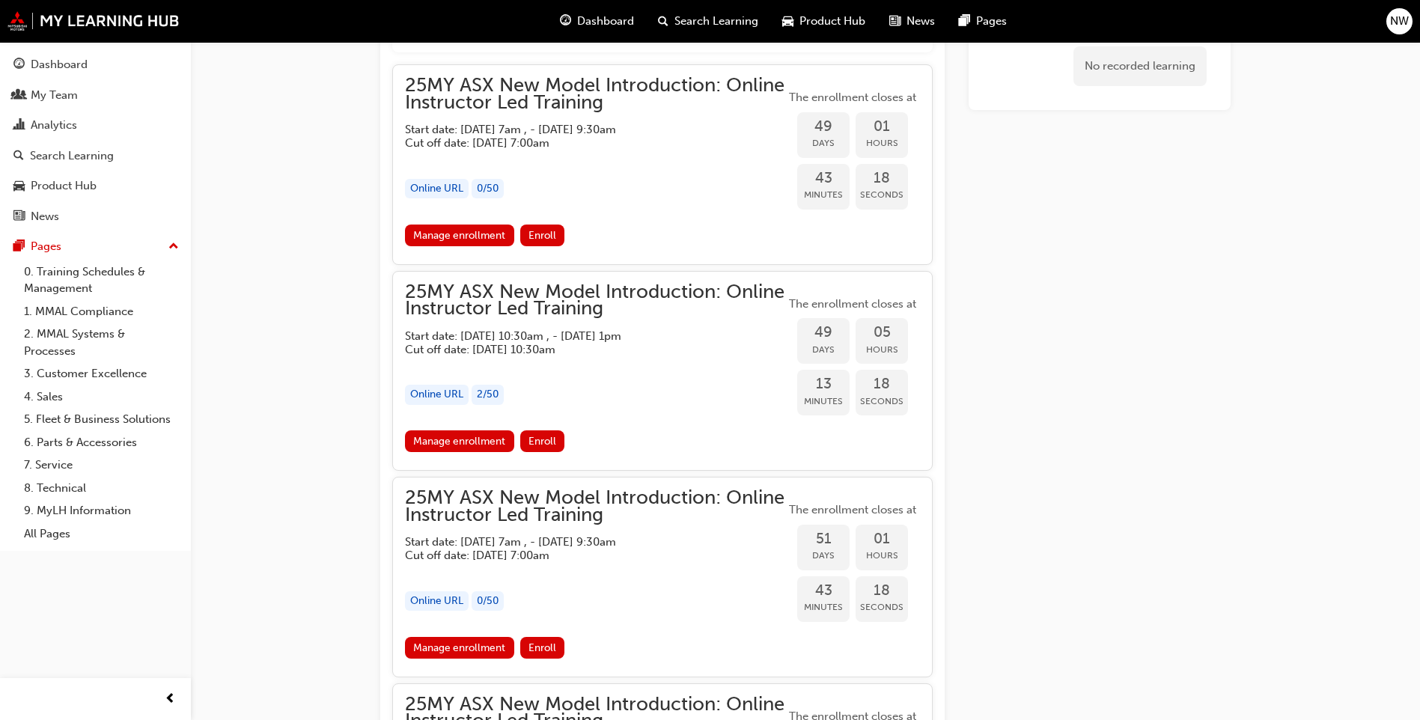
scroll to position [825, 0]
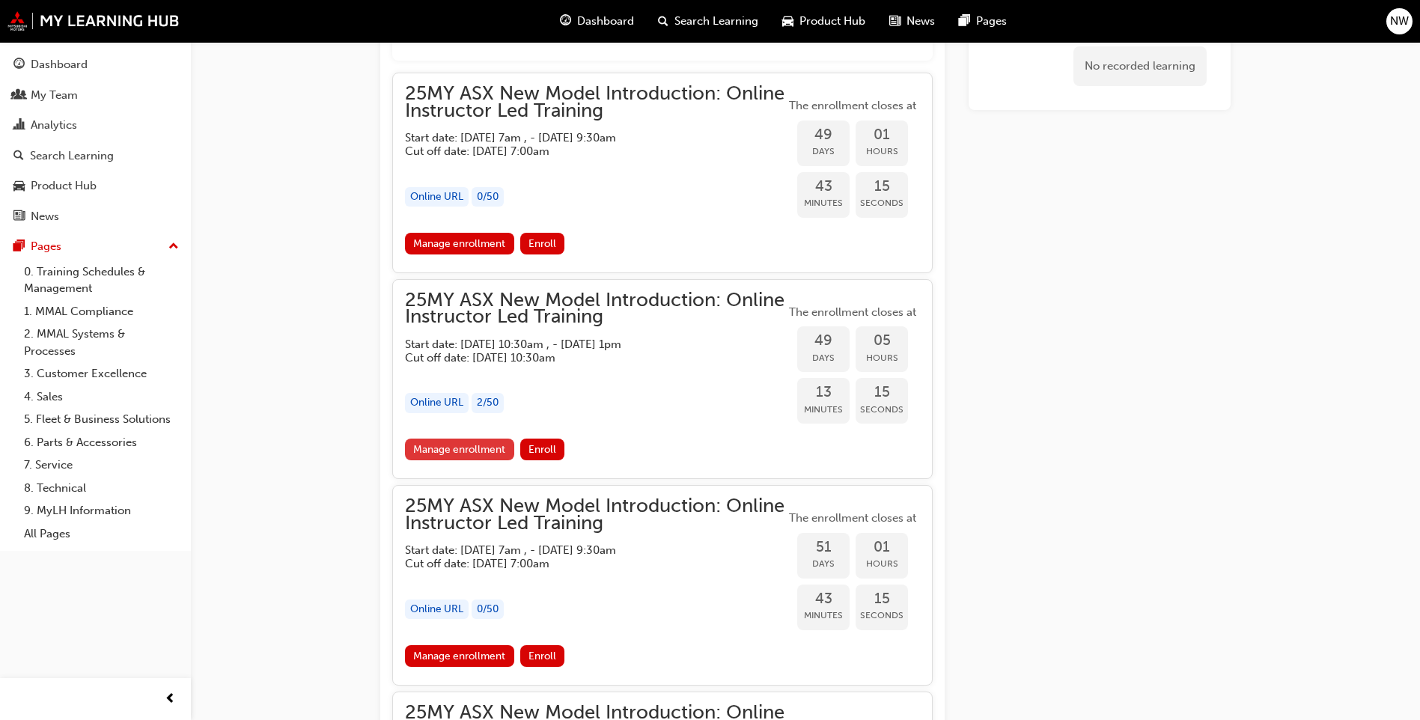
click at [449, 449] on link "Manage enrollment" at bounding box center [459, 450] width 109 height 22
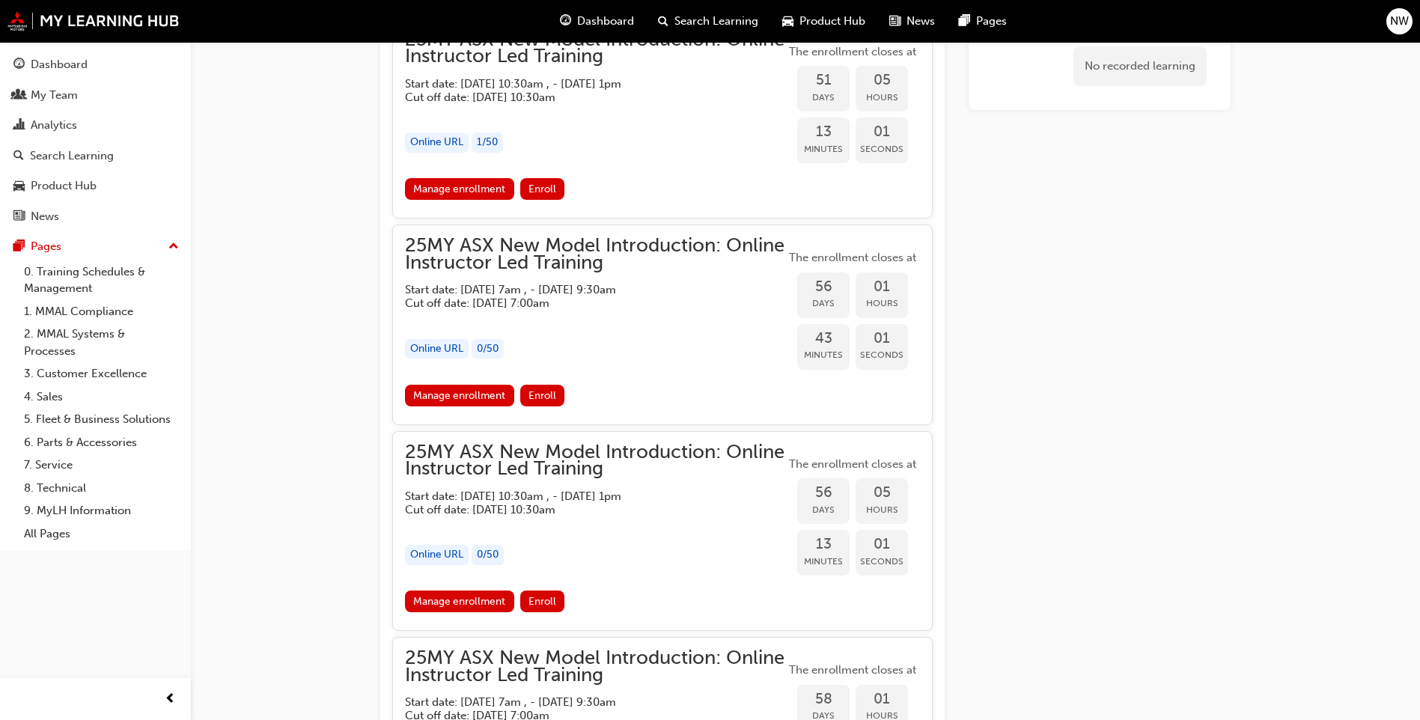
scroll to position [1498, 0]
click at [490, 602] on link "Manage enrollment" at bounding box center [459, 601] width 109 height 22
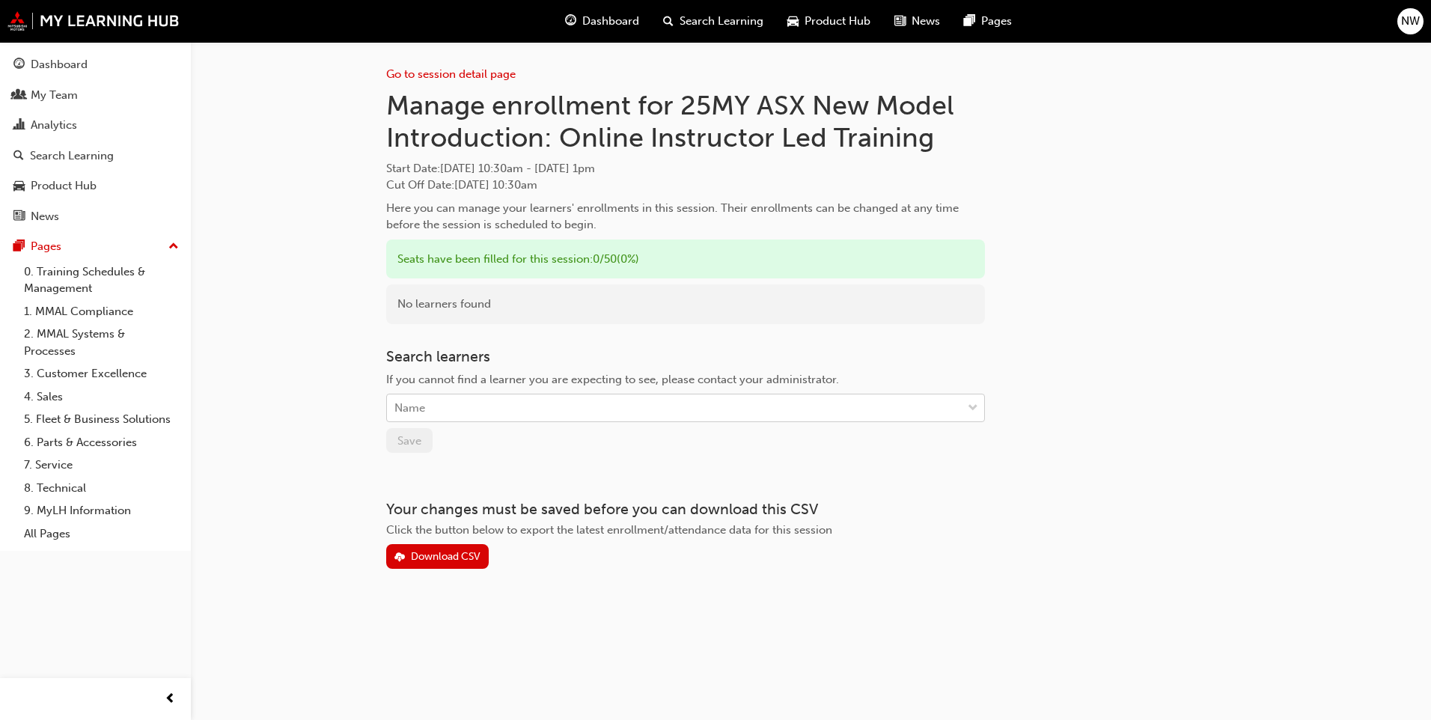
click at [496, 406] on div "Name" at bounding box center [674, 408] width 575 height 26
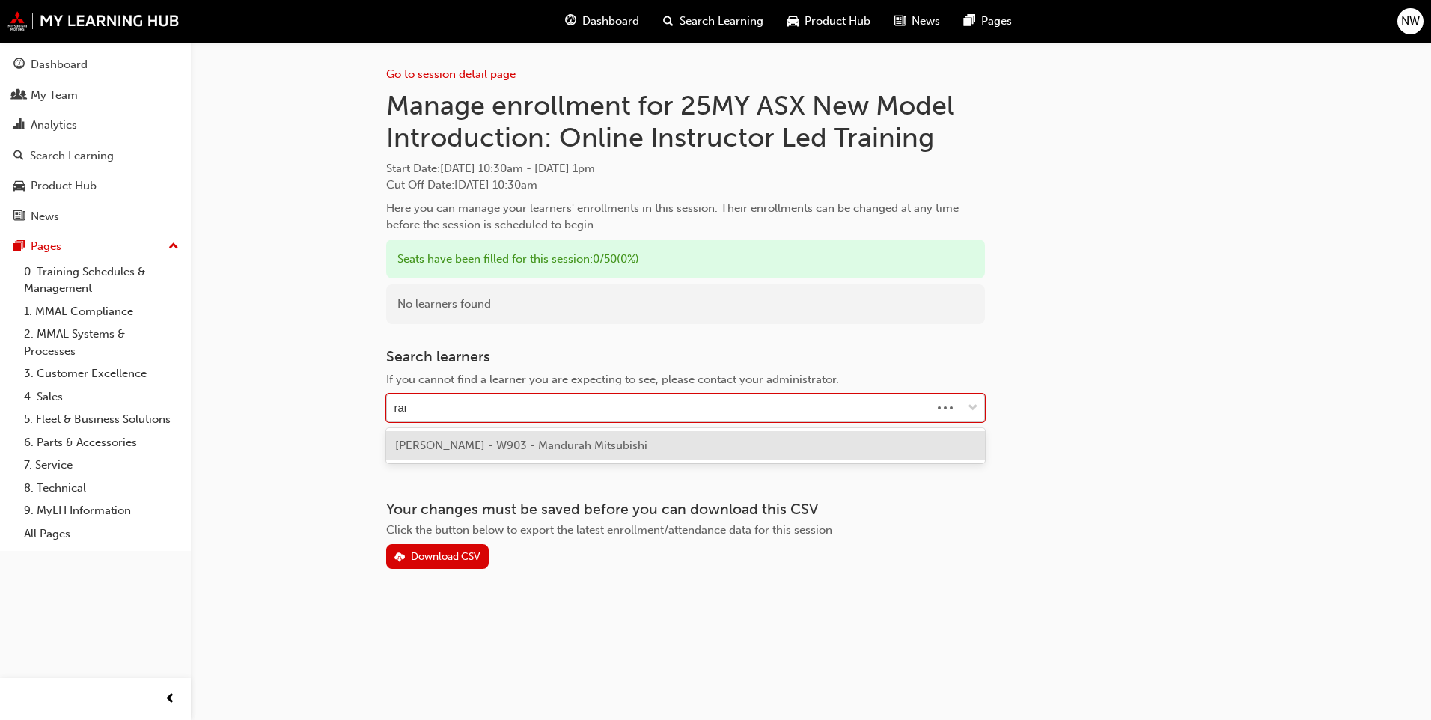
type input "rama"
click at [475, 450] on span "[PERSON_NAME] - W903 - Mandurah Mitsubishi" at bounding box center [521, 445] width 252 height 13
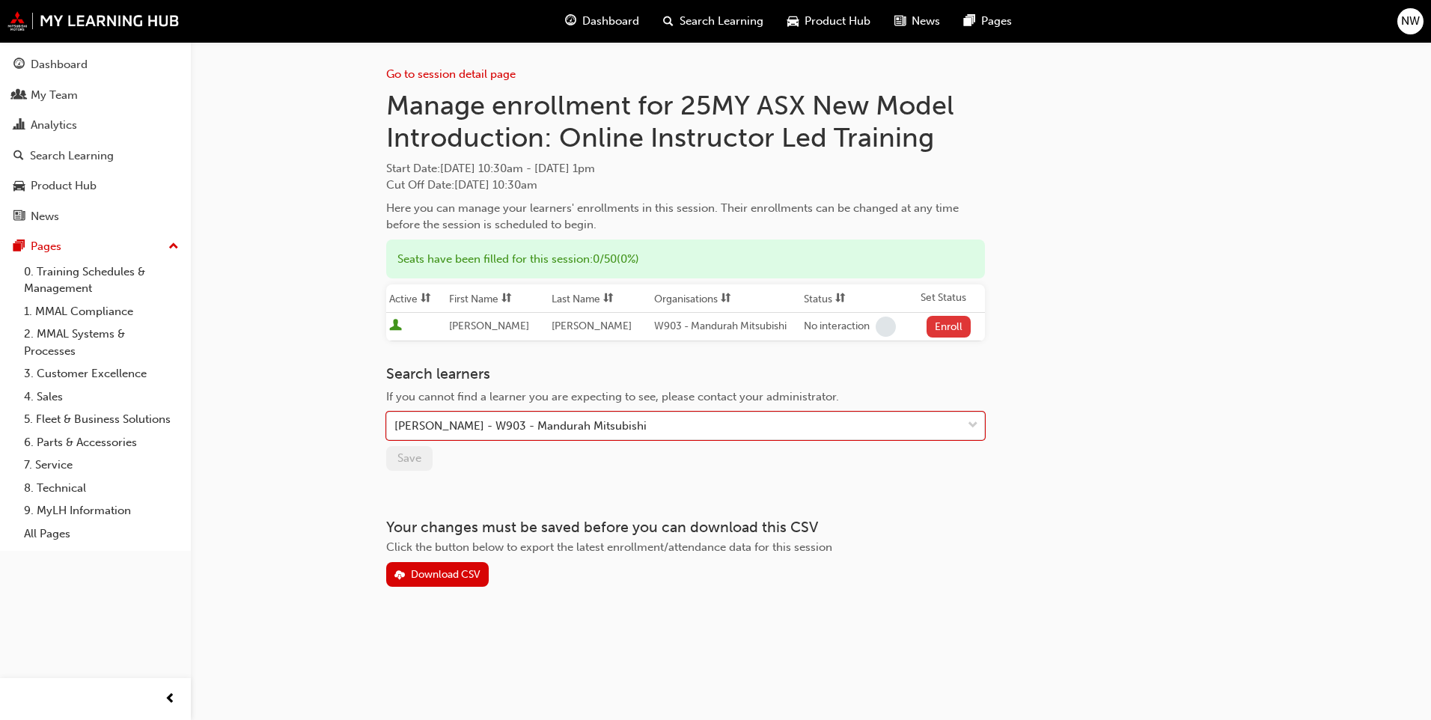
click at [933, 328] on button "Enroll" at bounding box center [949, 327] width 45 height 22
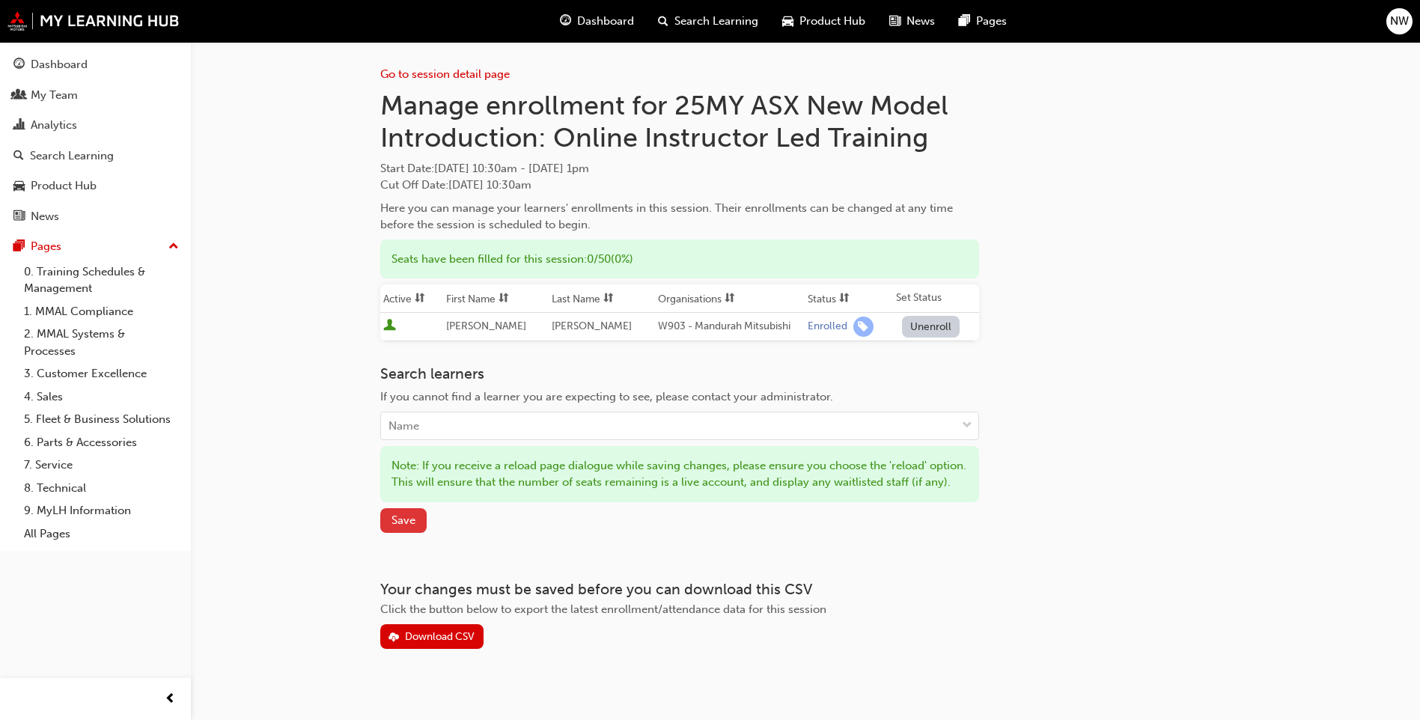
click at [410, 527] on span "Save" at bounding box center [403, 519] width 24 height 13
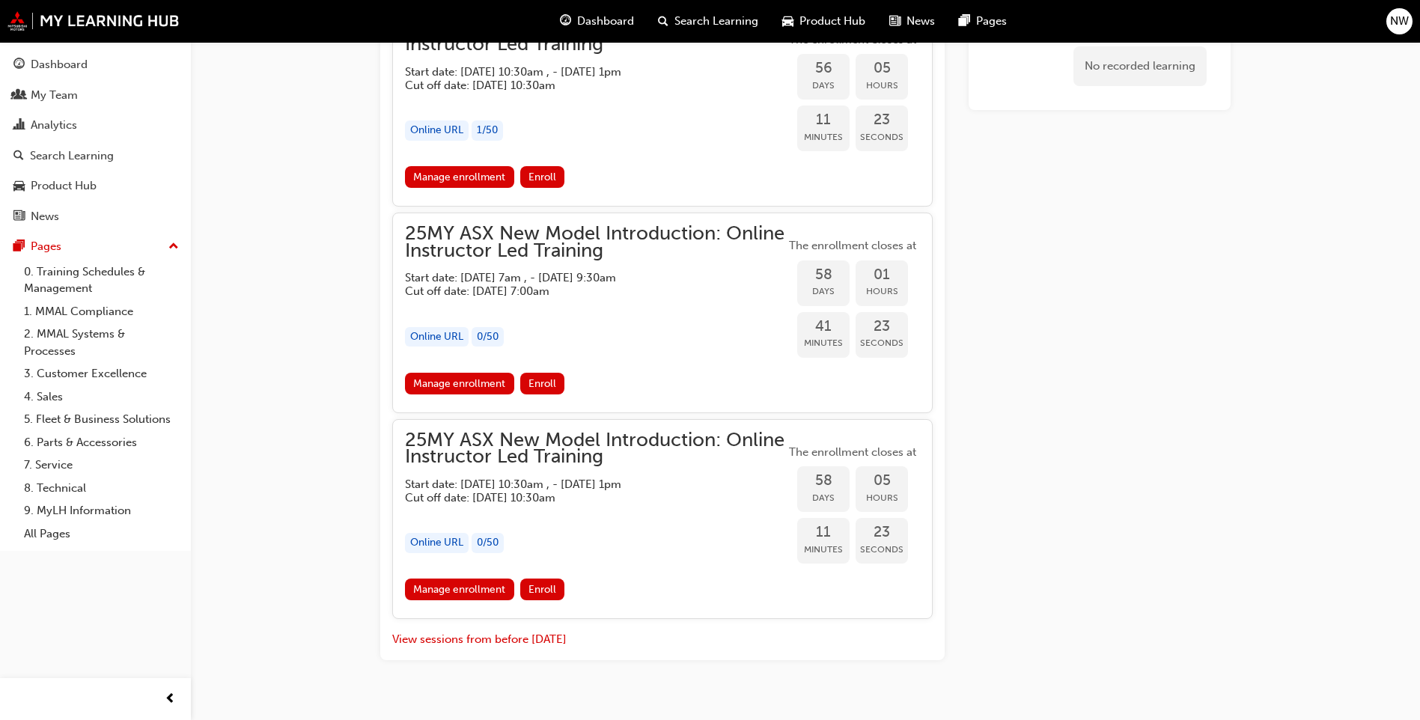
scroll to position [1947, 0]
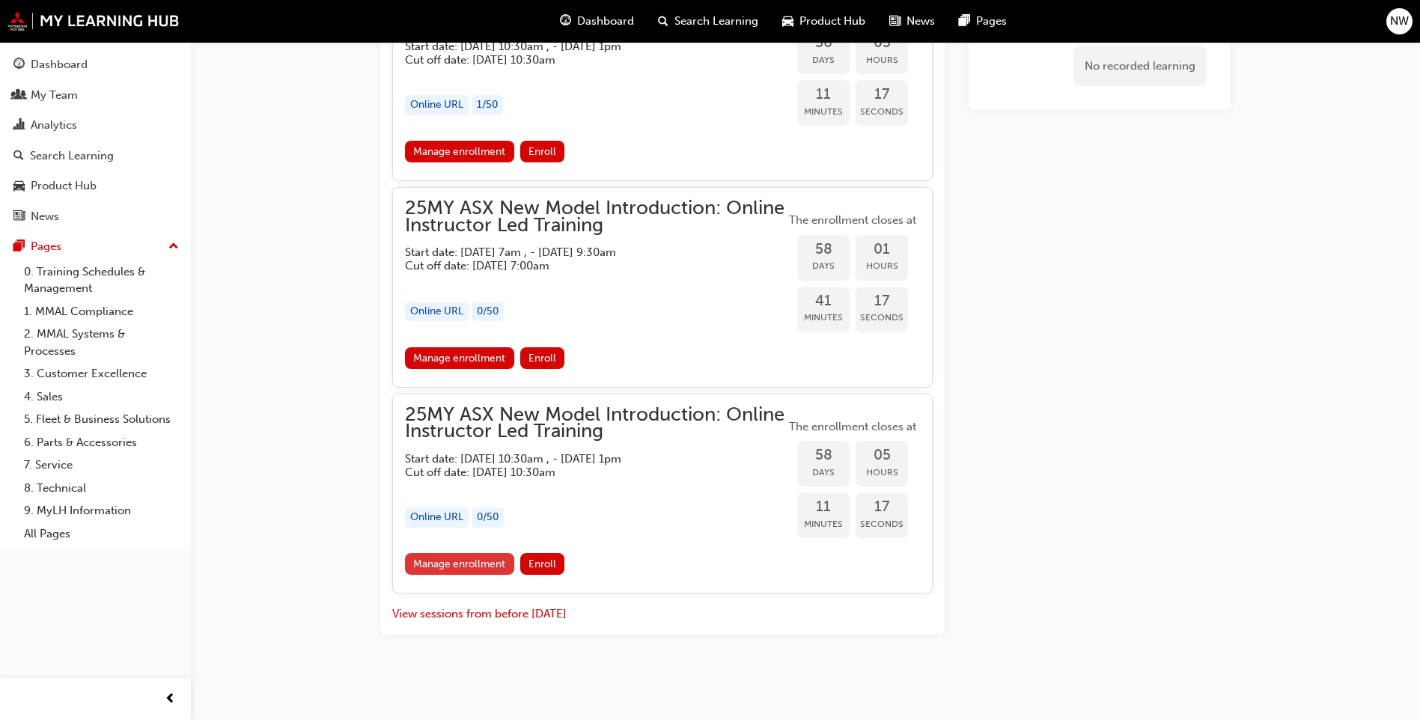
click at [435, 561] on link "Manage enrollment" at bounding box center [459, 564] width 109 height 22
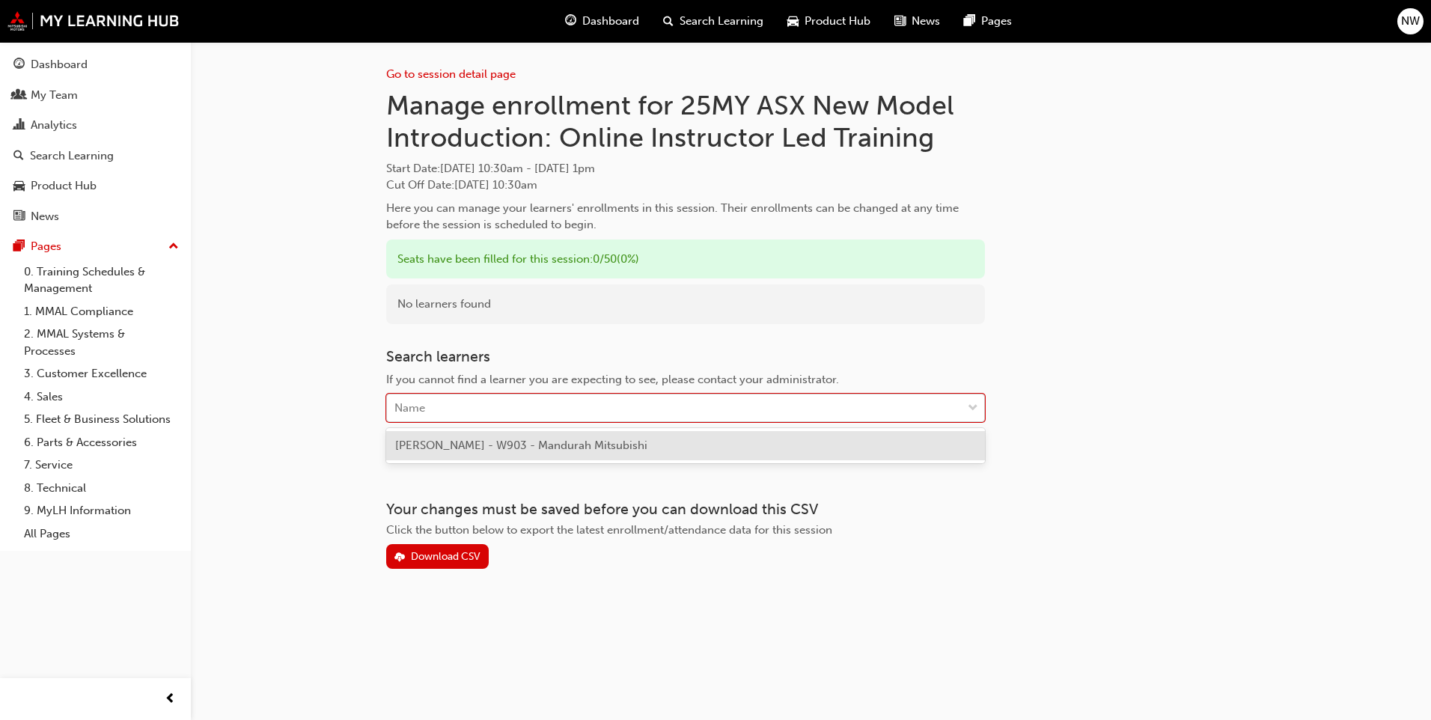
click at [425, 406] on div "Name" at bounding box center [674, 408] width 575 height 26
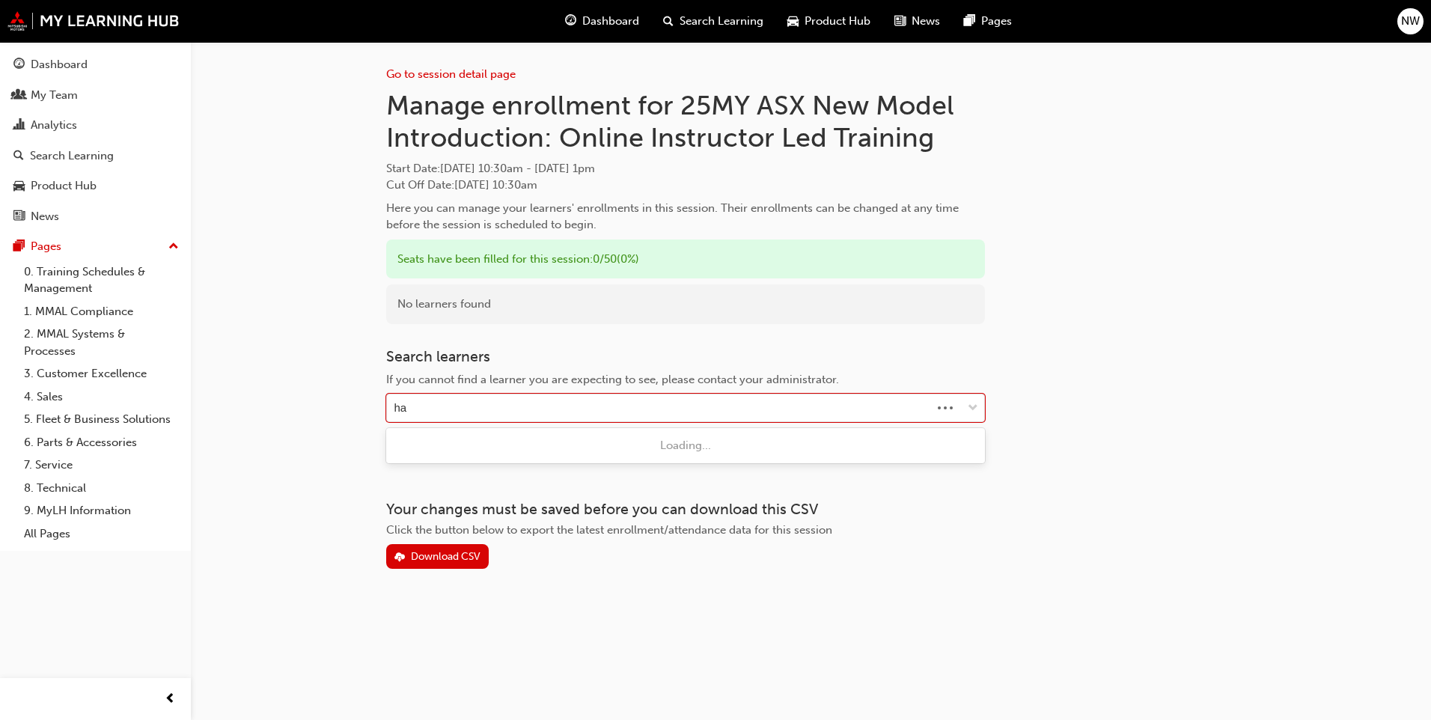
type input "har"
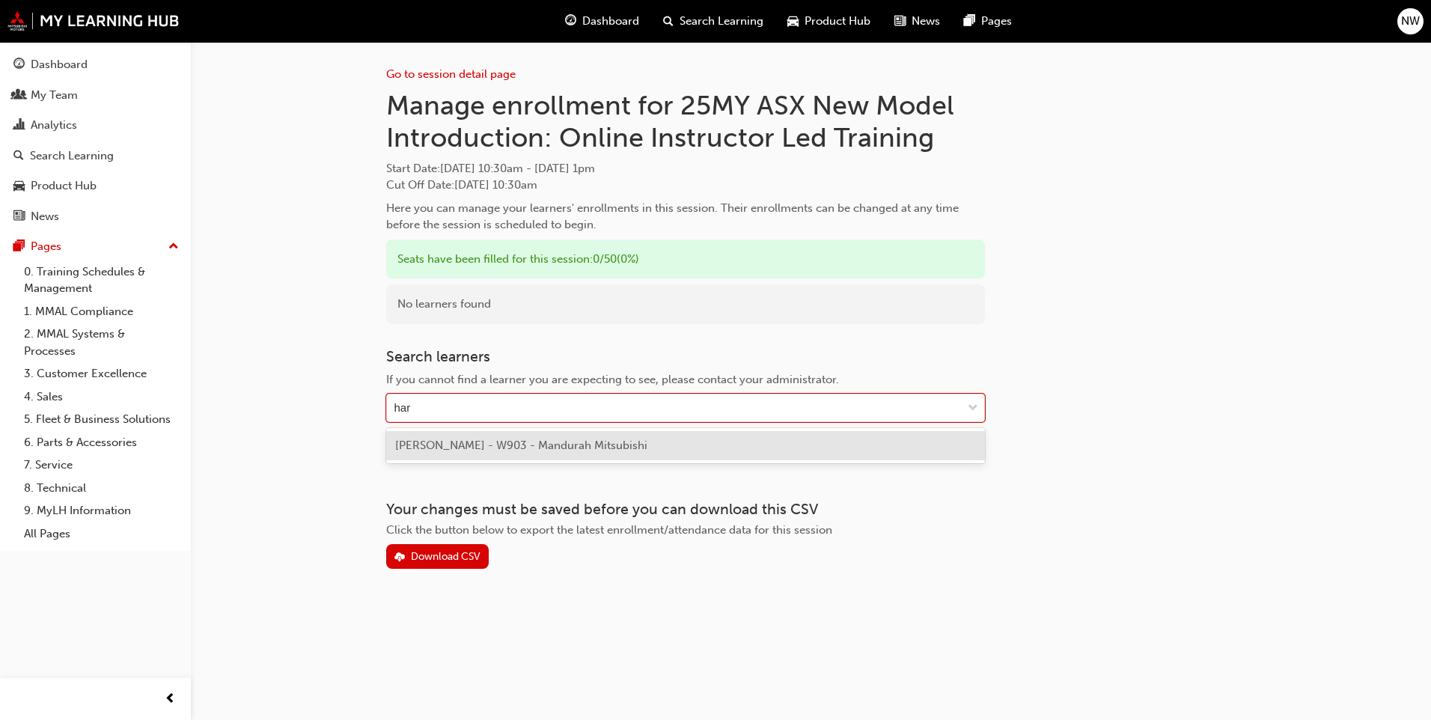
click at [473, 446] on span "[PERSON_NAME] - W903 - Mandurah Mitsubishi" at bounding box center [521, 445] width 252 height 13
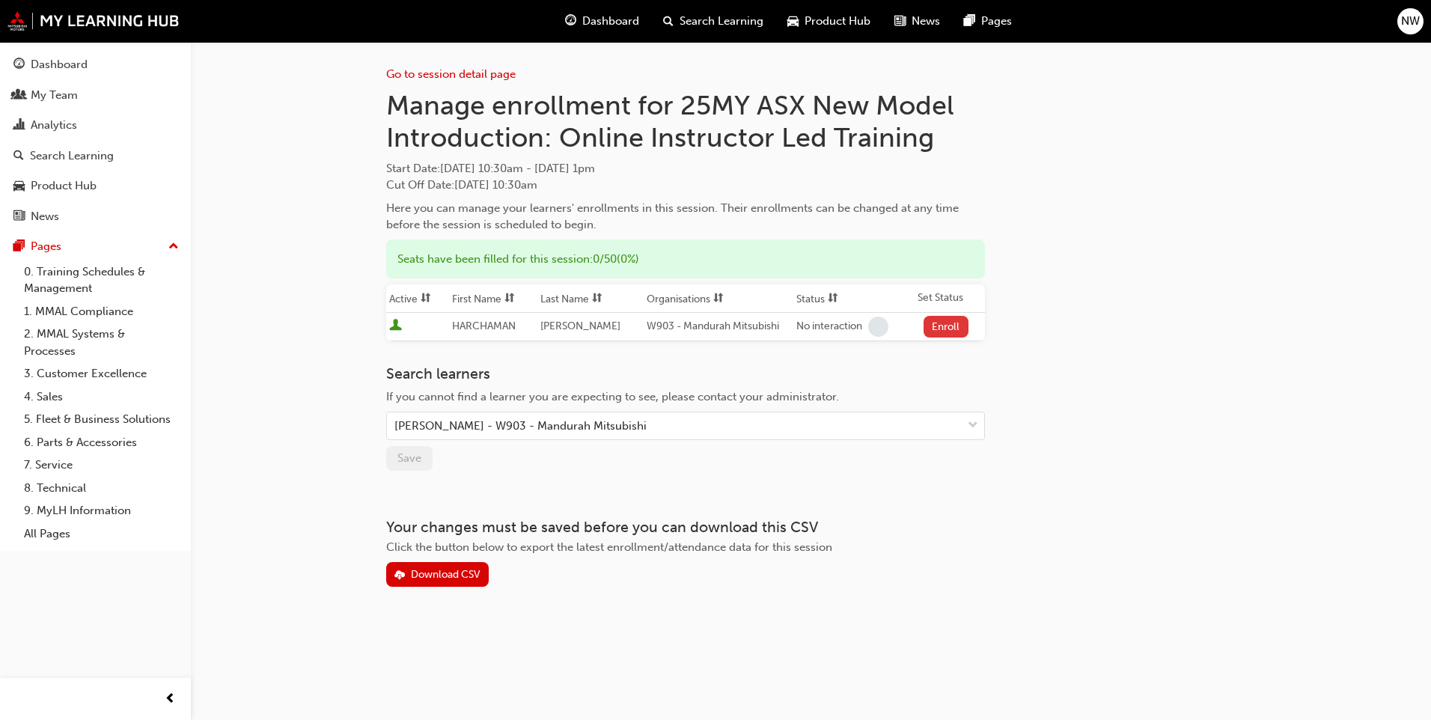
click at [942, 325] on button "Enroll" at bounding box center [946, 327] width 45 height 22
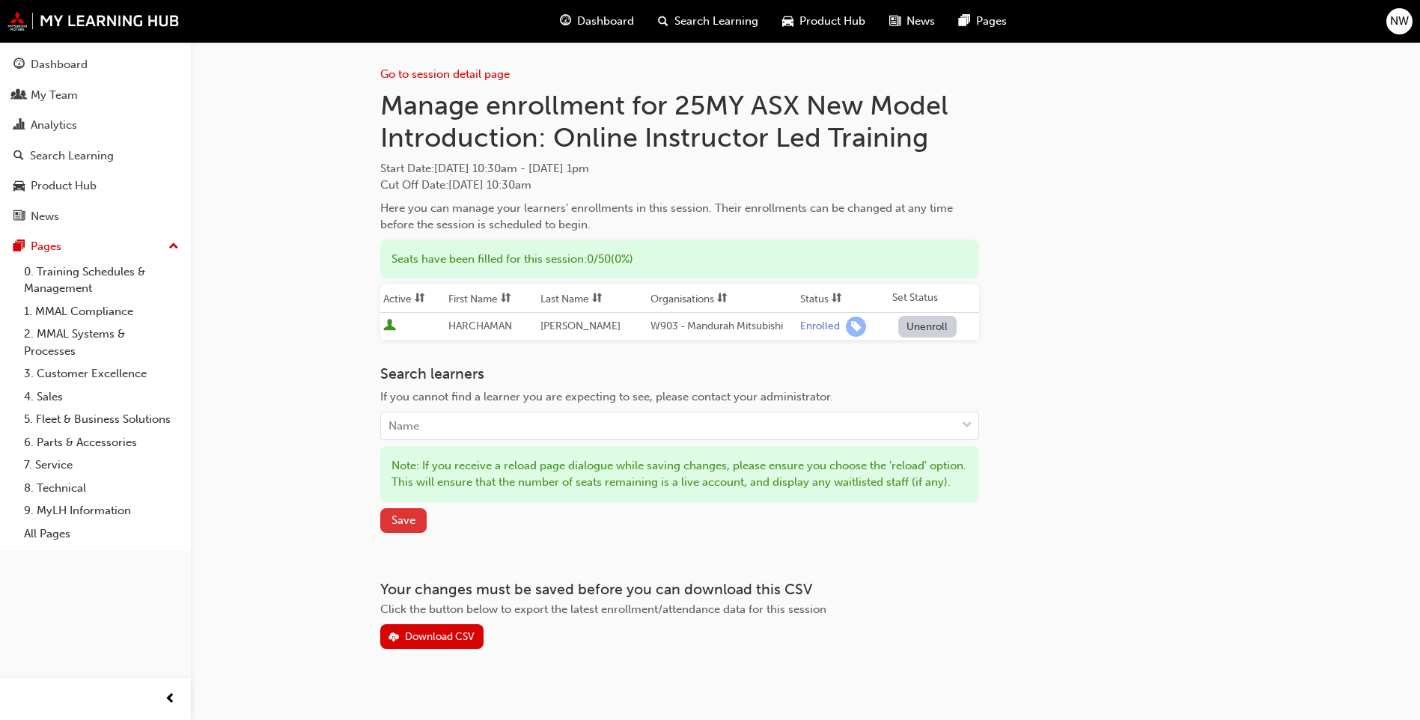
click at [412, 527] on span "Save" at bounding box center [403, 519] width 24 height 13
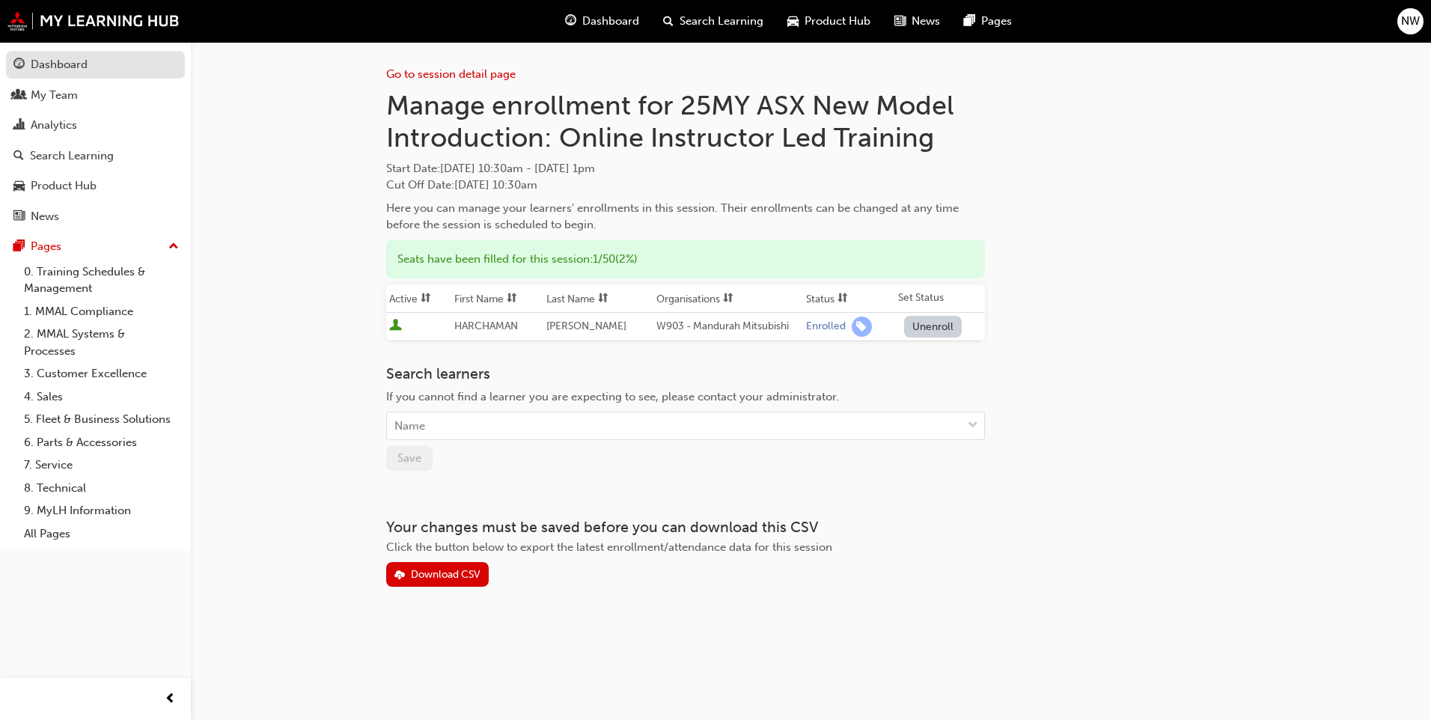
click at [62, 65] on div "Dashboard" at bounding box center [59, 64] width 57 height 17
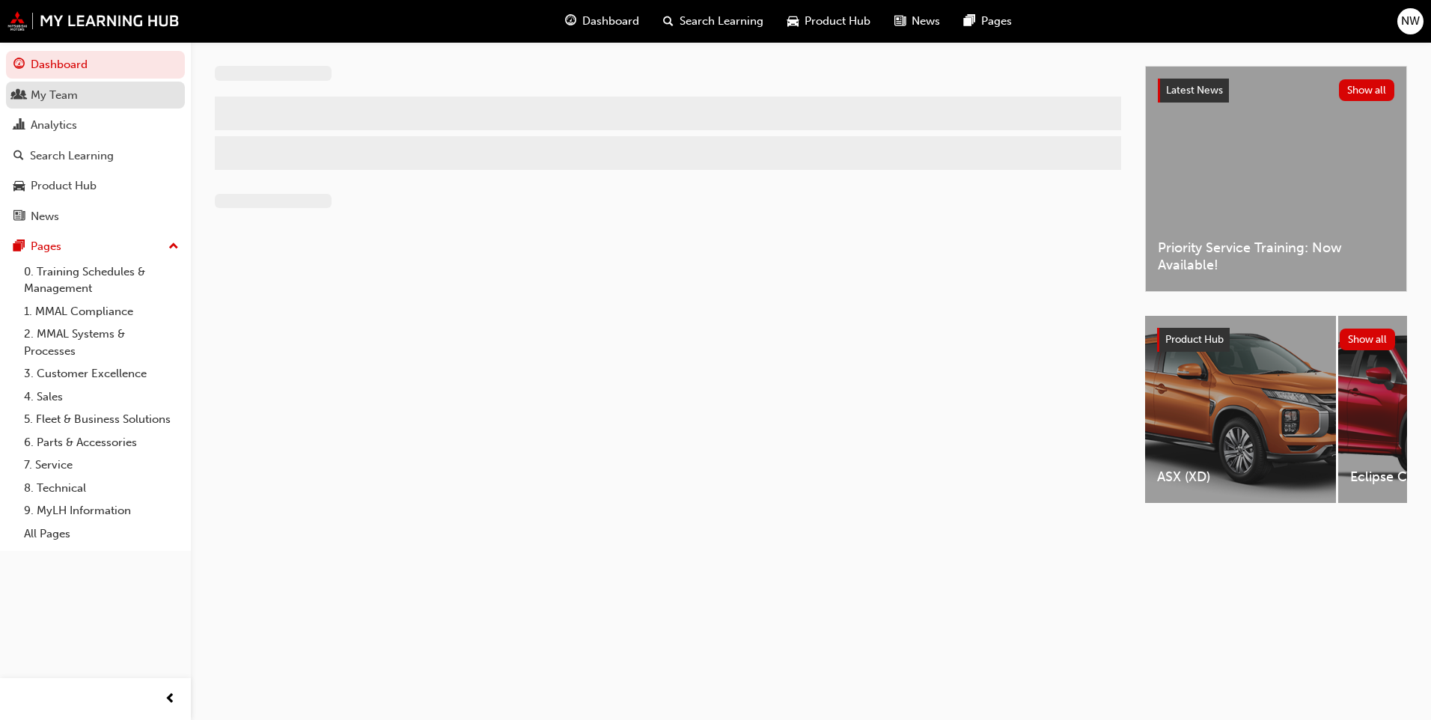
click at [54, 89] on div "My Team" at bounding box center [54, 95] width 47 height 17
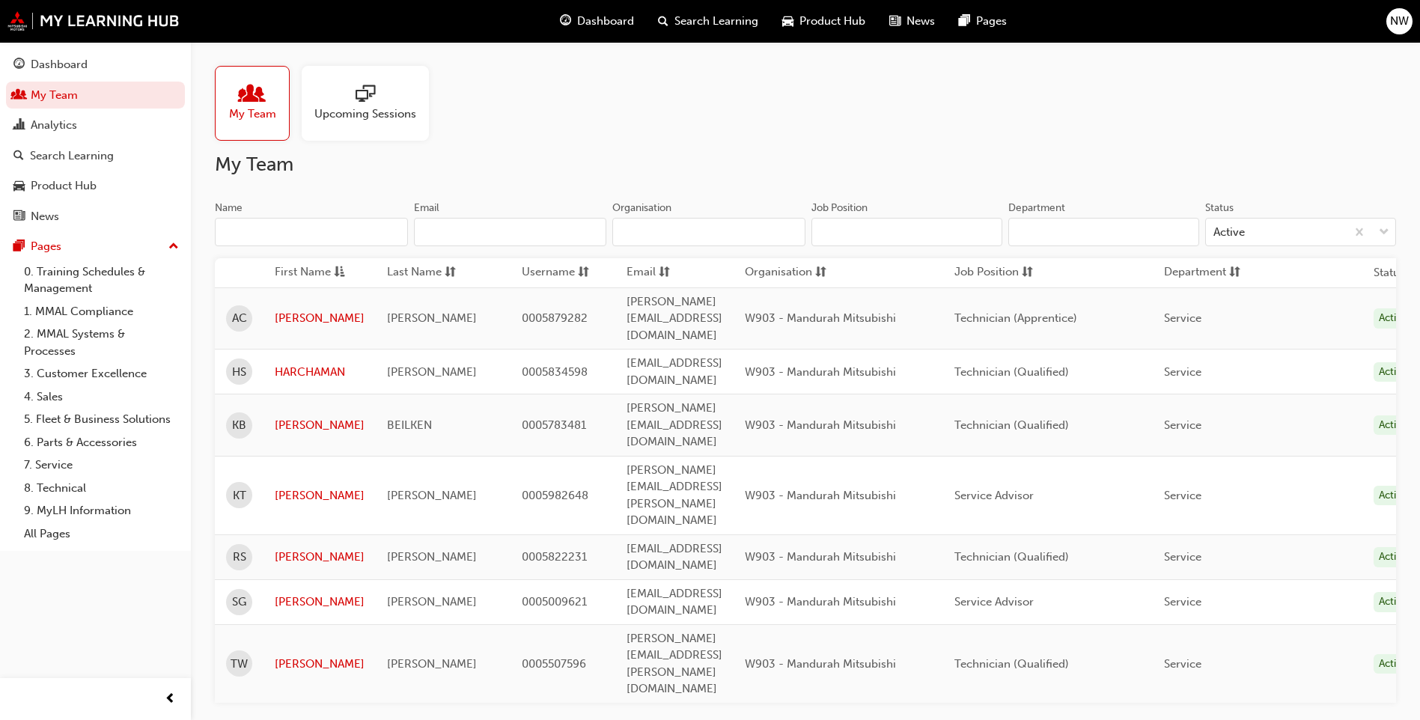
click at [350, 106] on span "Upcoming Sessions" at bounding box center [365, 114] width 102 height 17
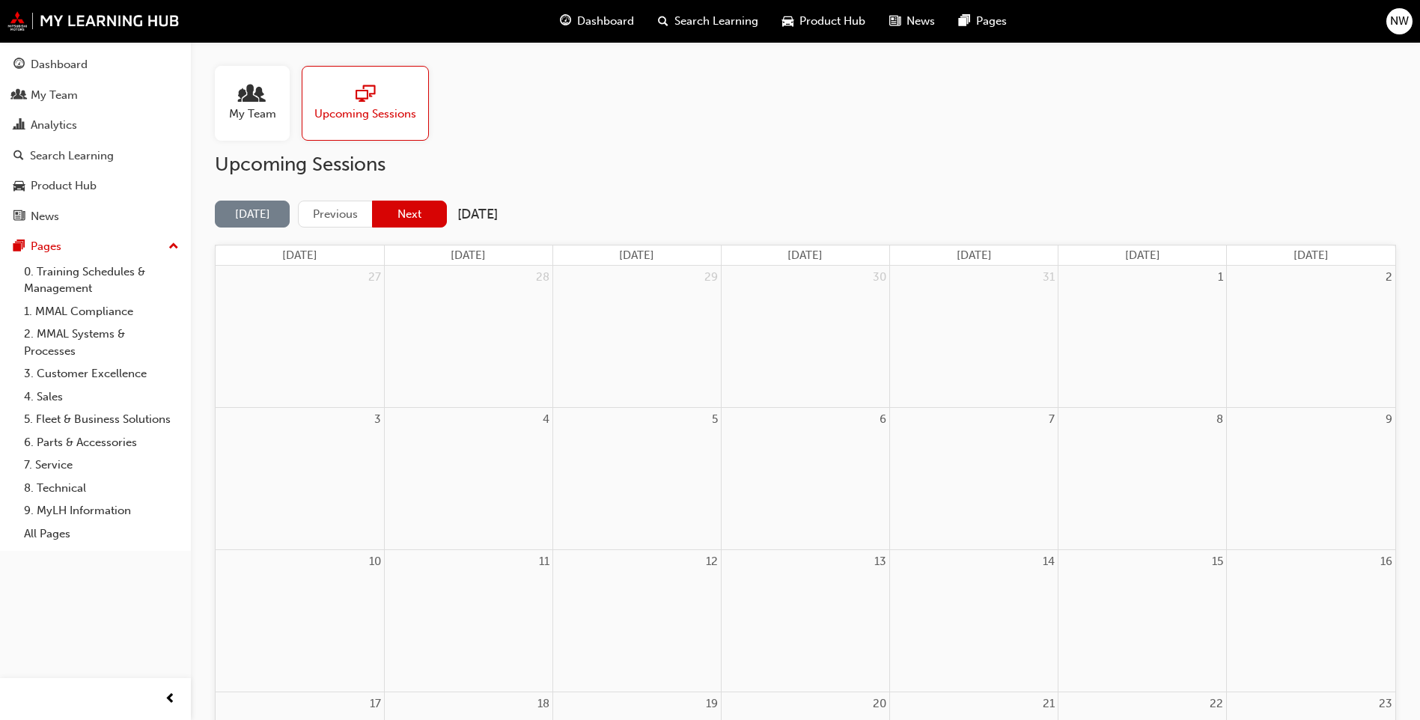
click at [412, 204] on button "Next" at bounding box center [409, 215] width 75 height 28
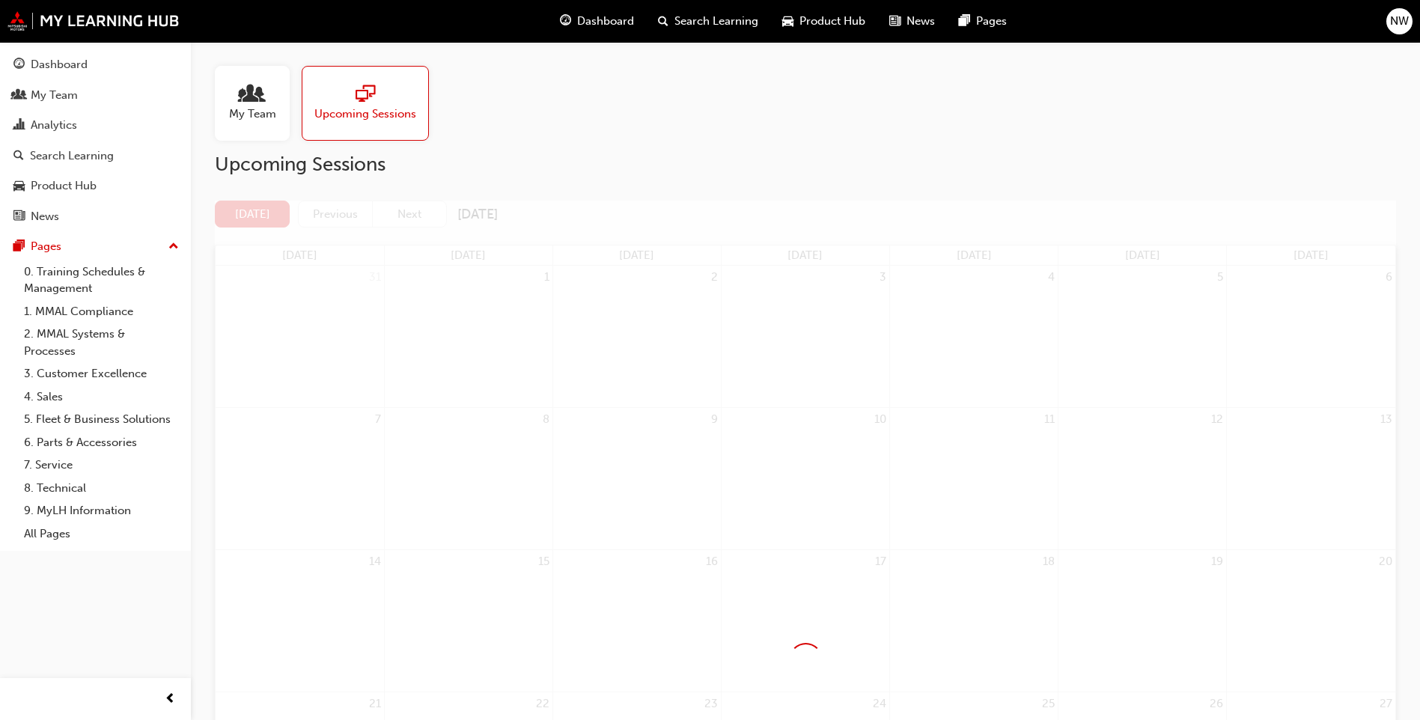
click at [412, 204] on div at bounding box center [805, 660] width 1181 height 919
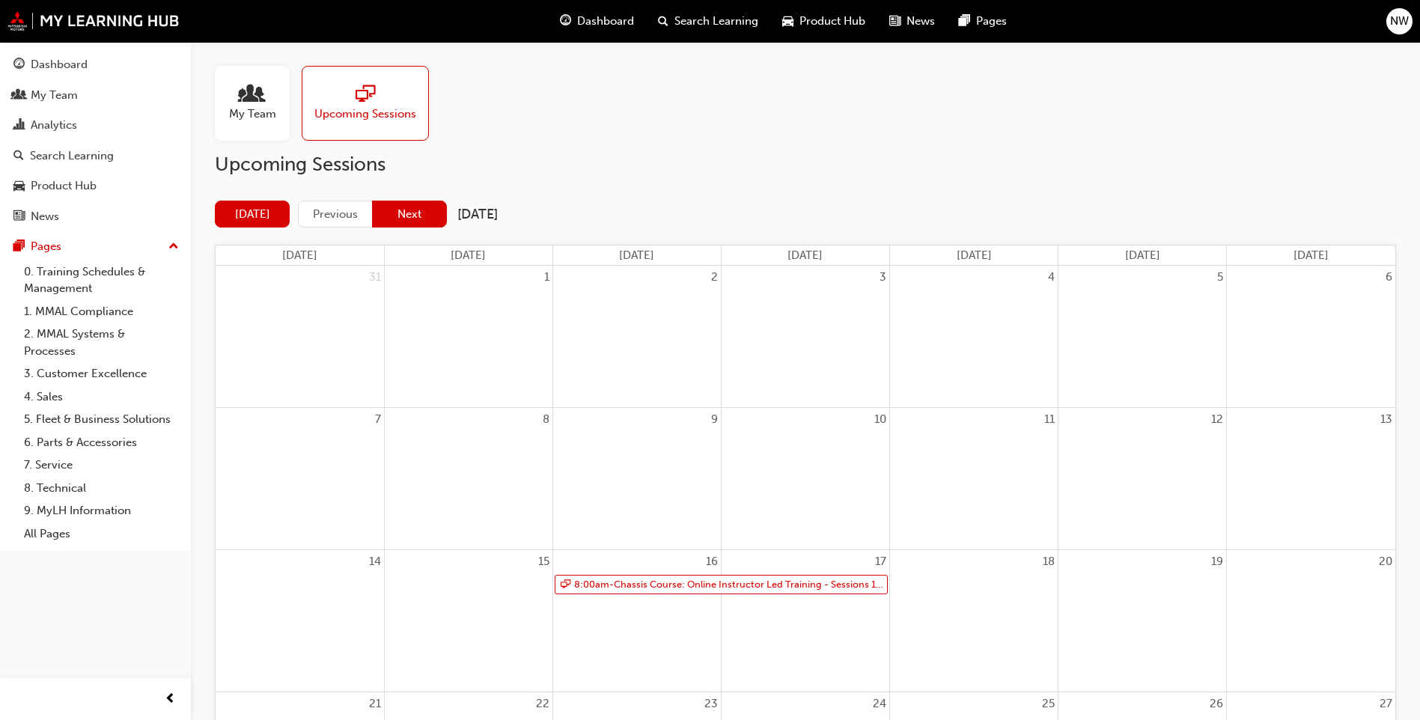
click at [410, 208] on button "Next" at bounding box center [409, 215] width 75 height 28
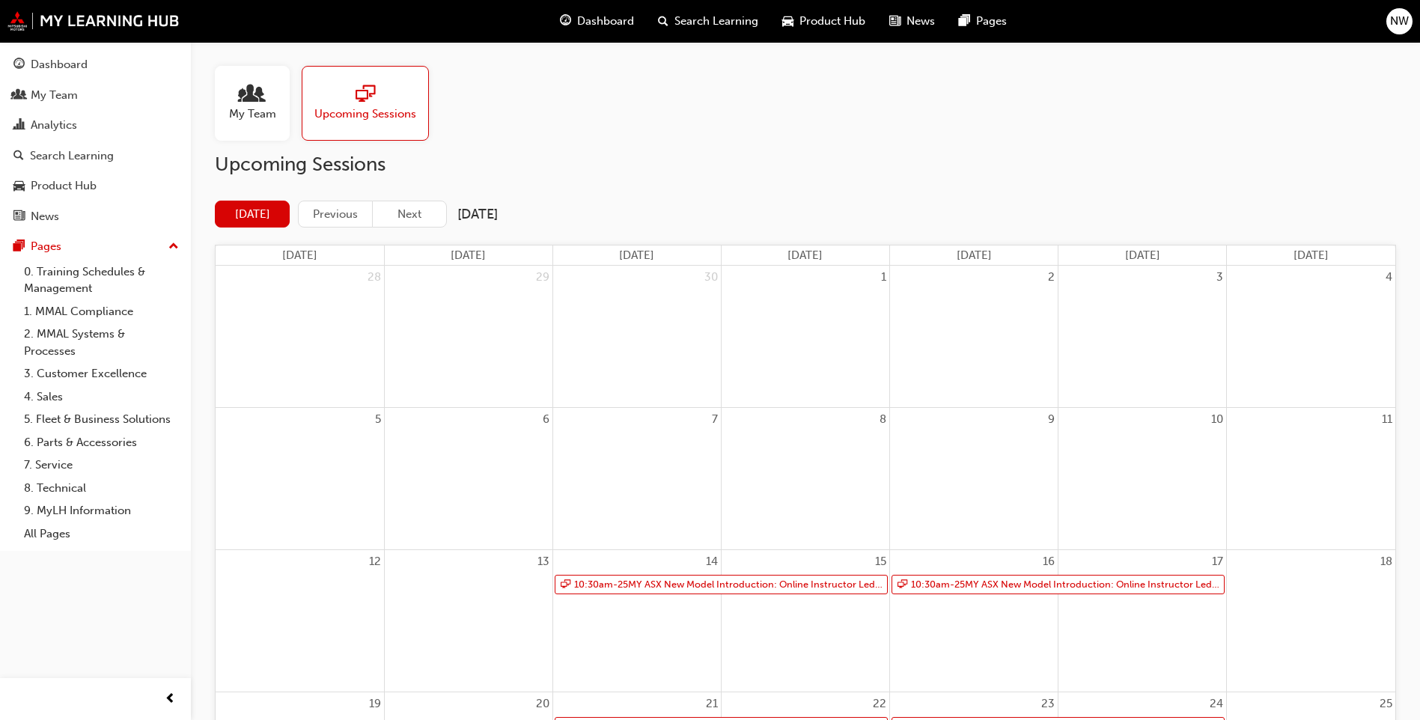
click at [411, 208] on button "Next" at bounding box center [409, 215] width 75 height 28
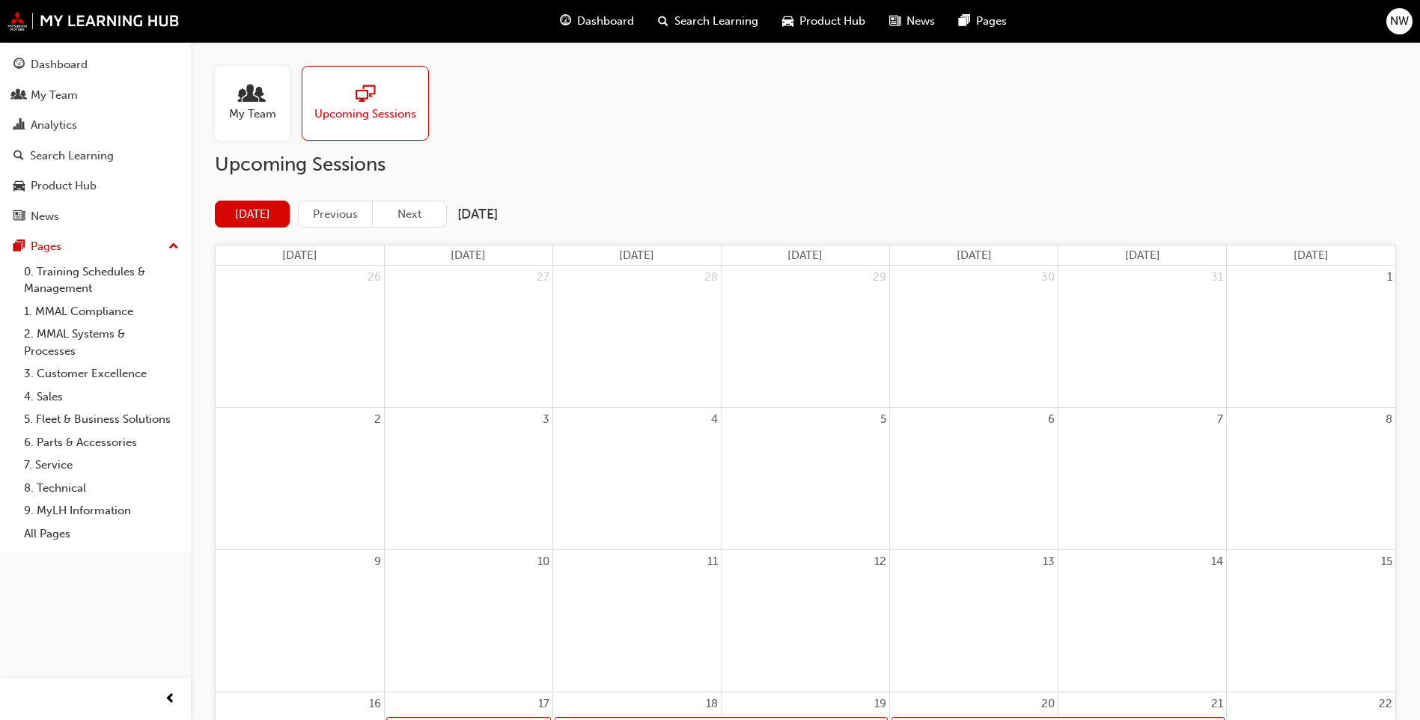
click at [411, 208] on button "Next" at bounding box center [409, 215] width 75 height 28
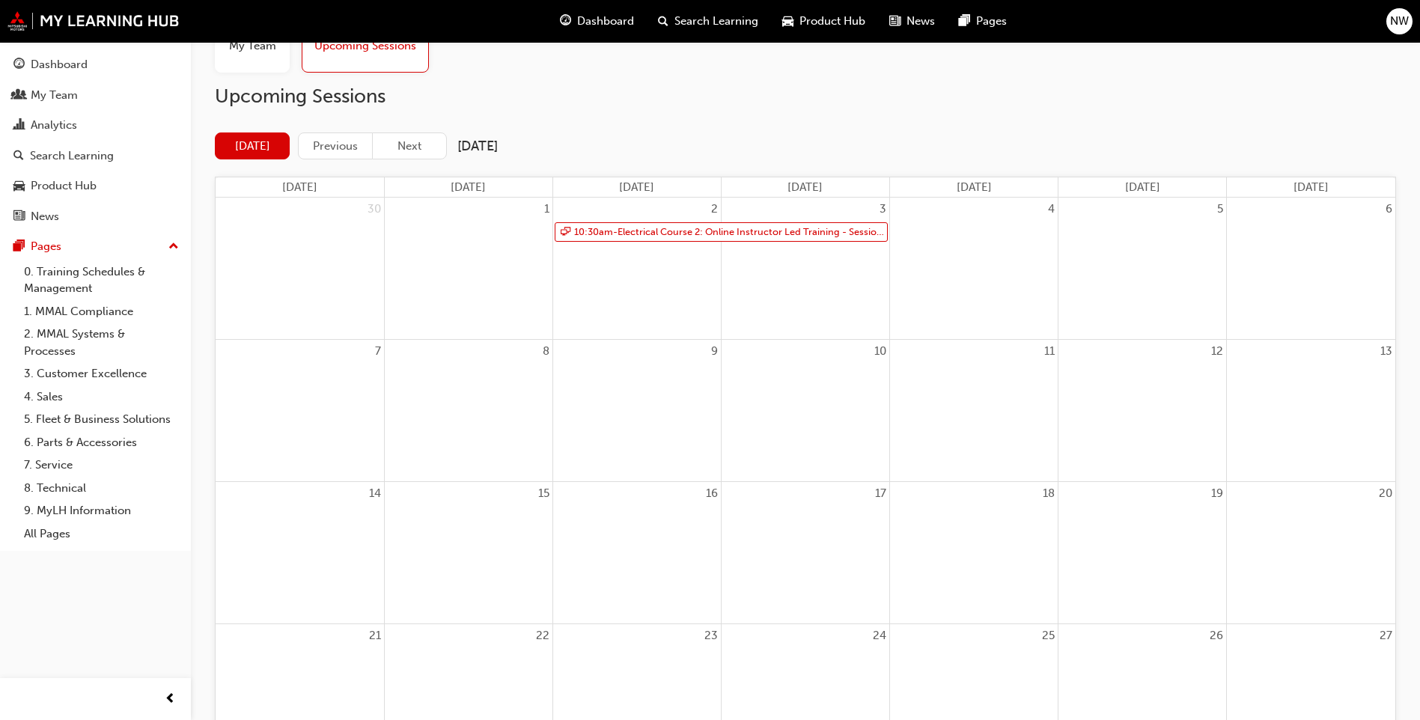
scroll to position [75, 0]
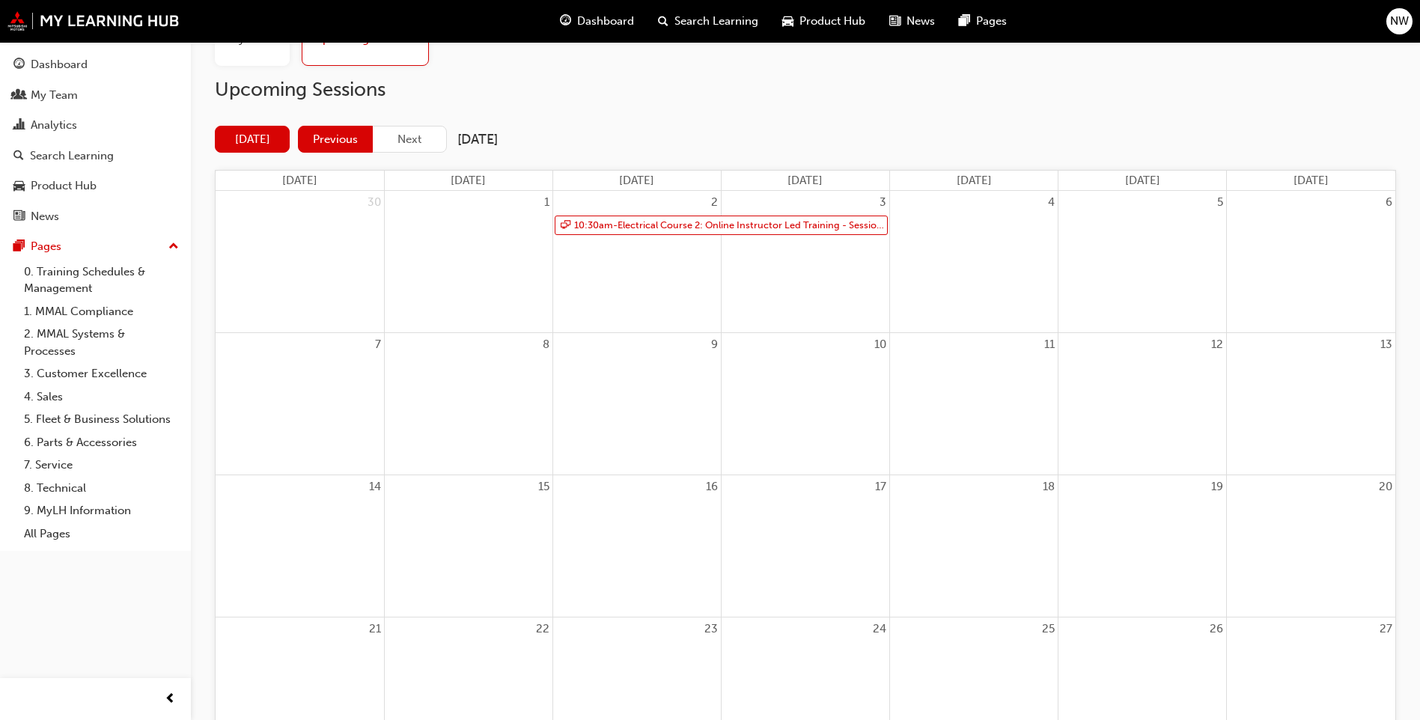
click at [333, 129] on button "Previous" at bounding box center [335, 140] width 75 height 28
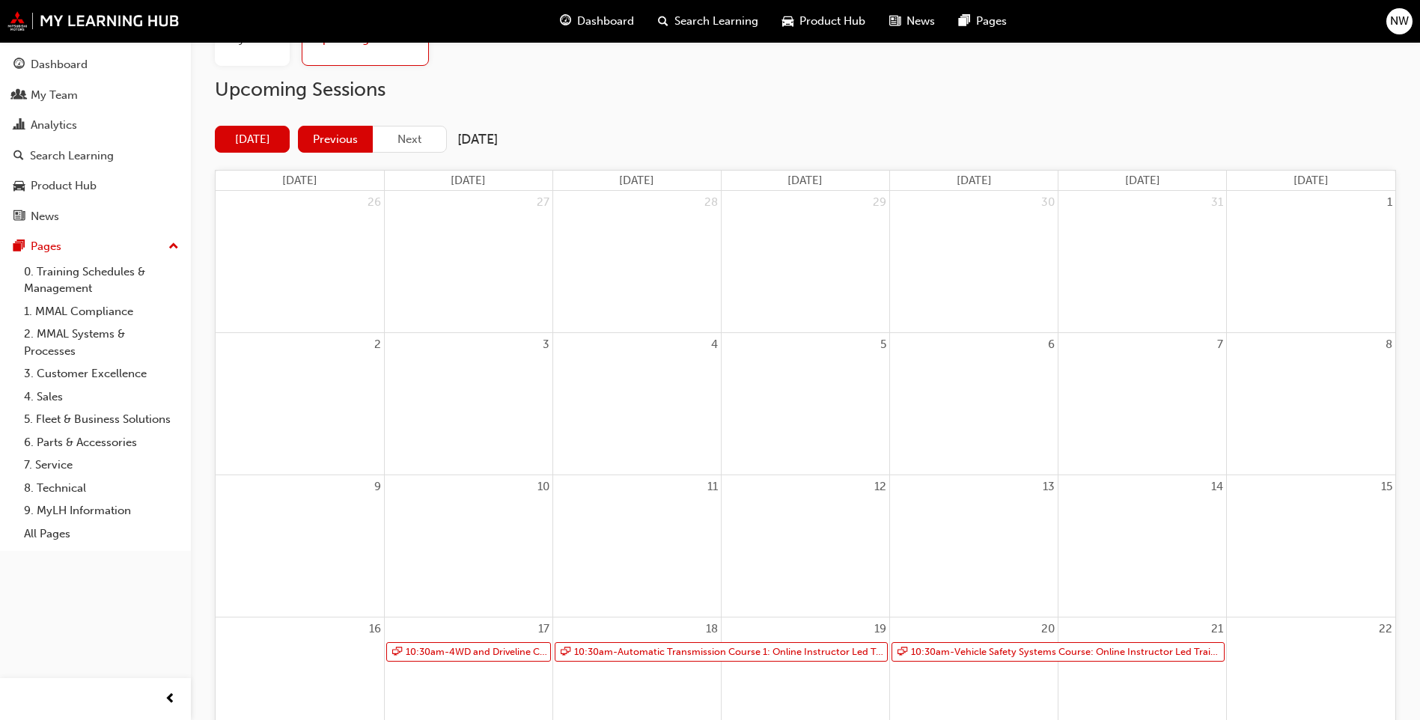
click at [336, 139] on button "Previous" at bounding box center [335, 140] width 75 height 28
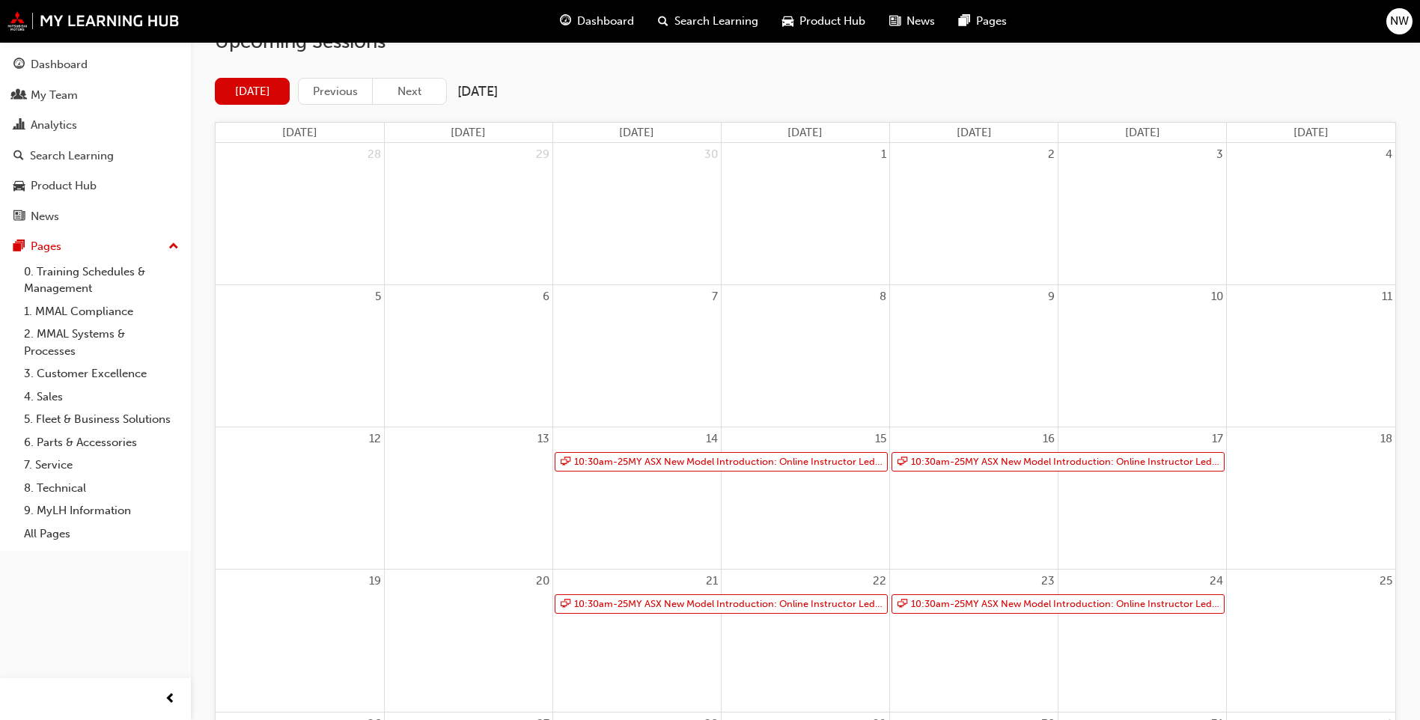
scroll to position [150, 0]
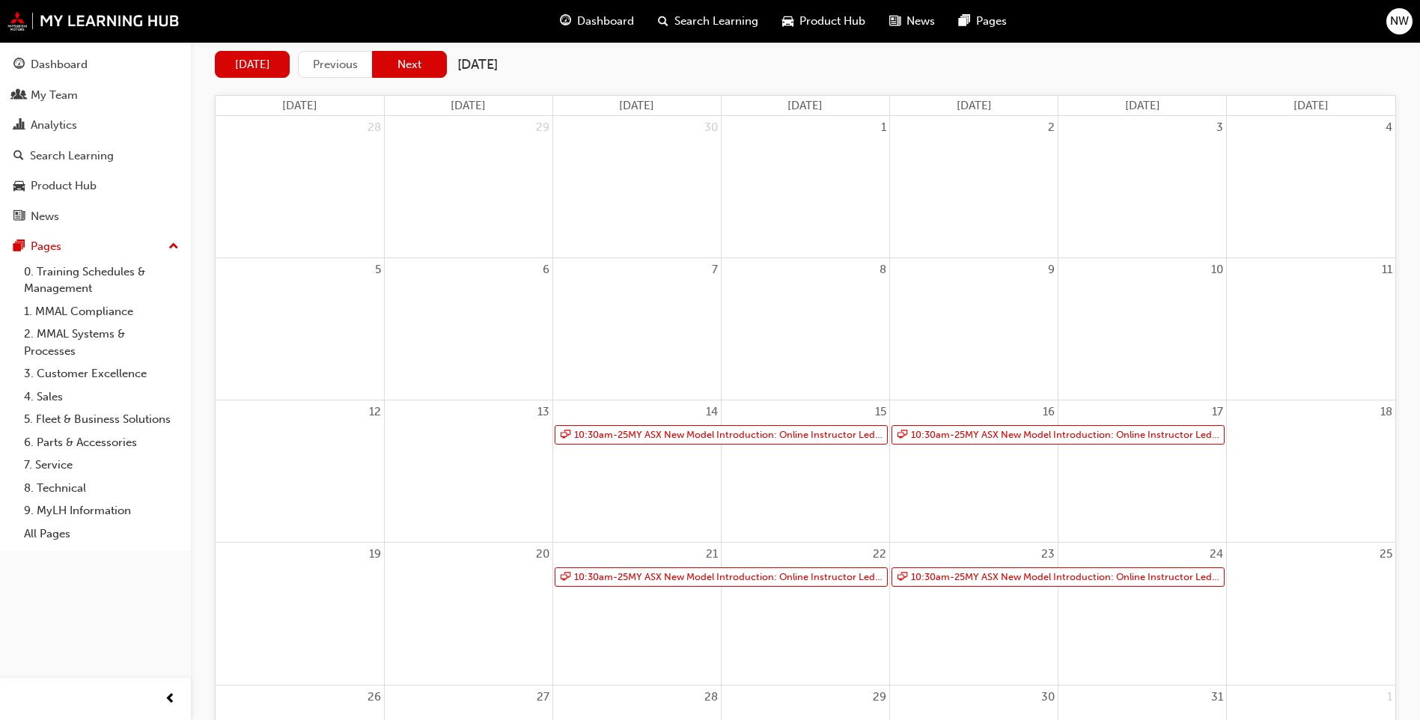
click at [410, 67] on button "Next" at bounding box center [409, 65] width 75 height 28
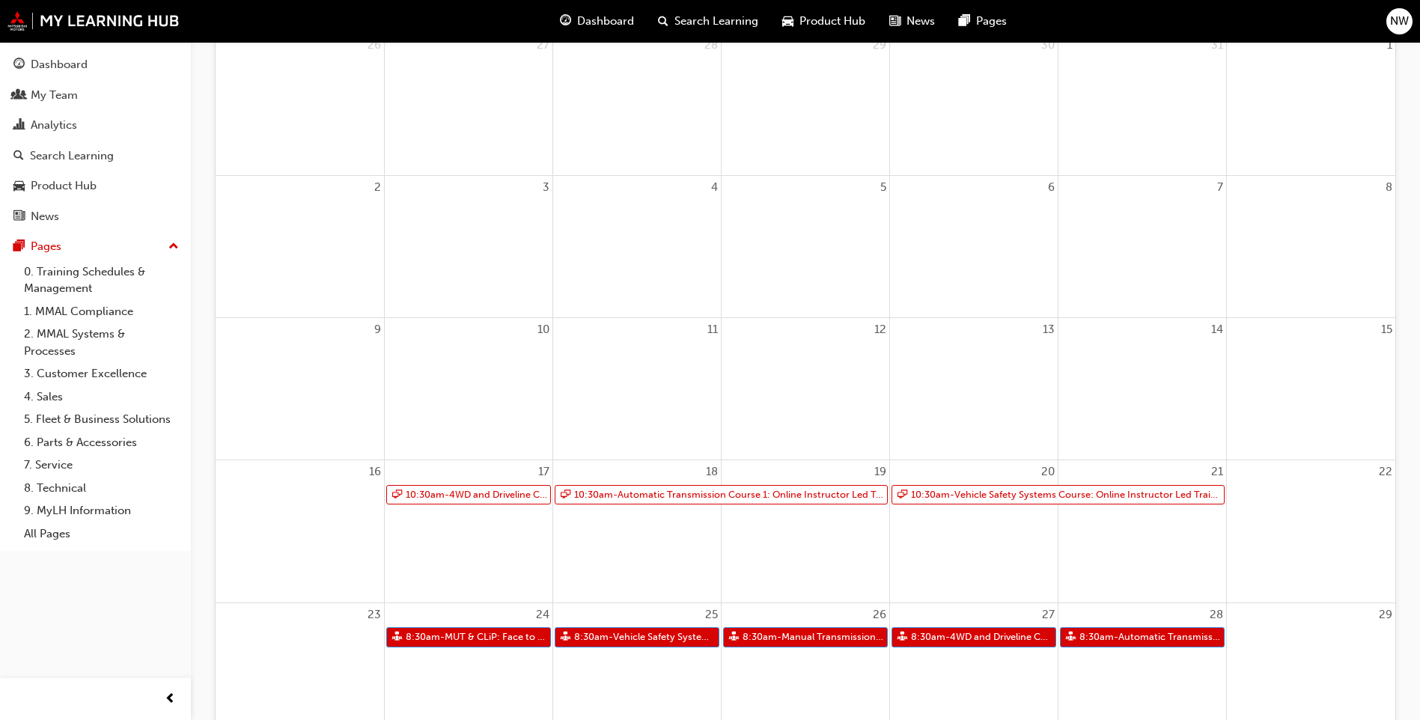
scroll to position [248, 0]
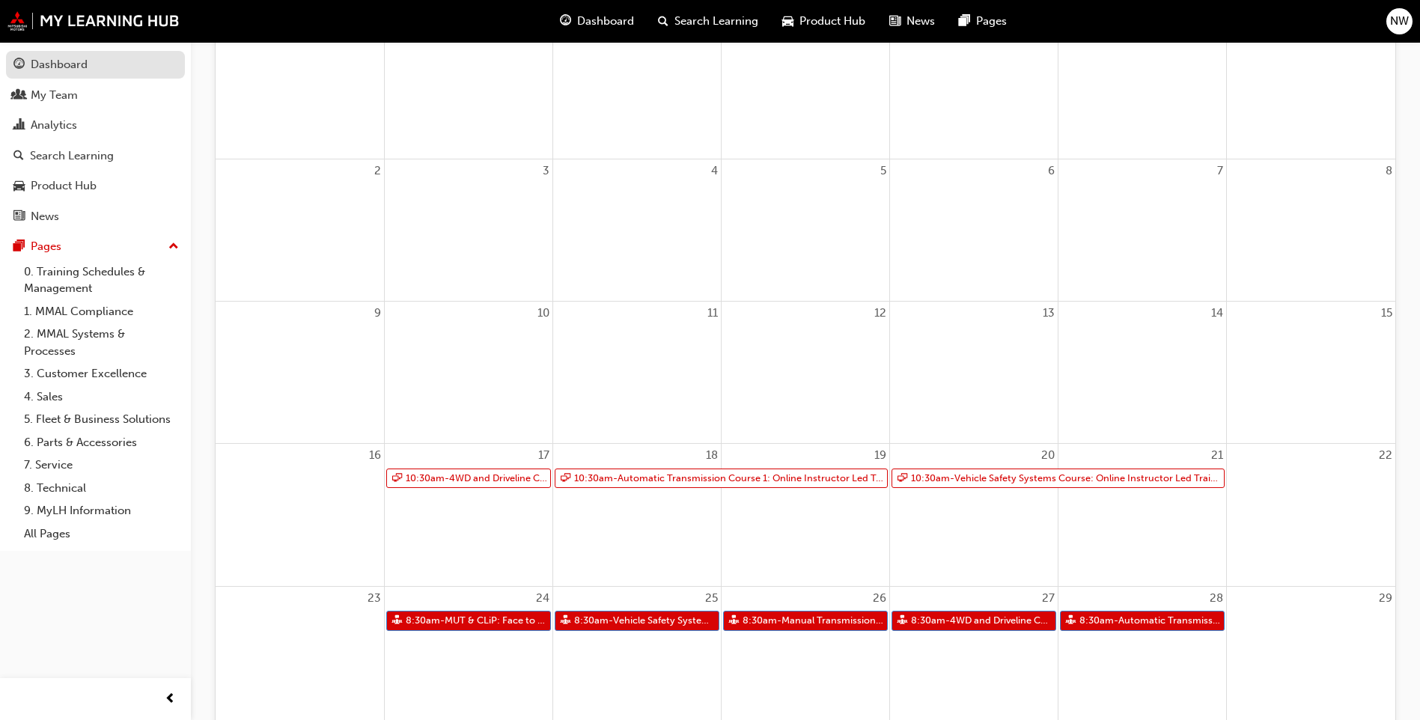
click at [70, 62] on div "Dashboard" at bounding box center [59, 64] width 57 height 17
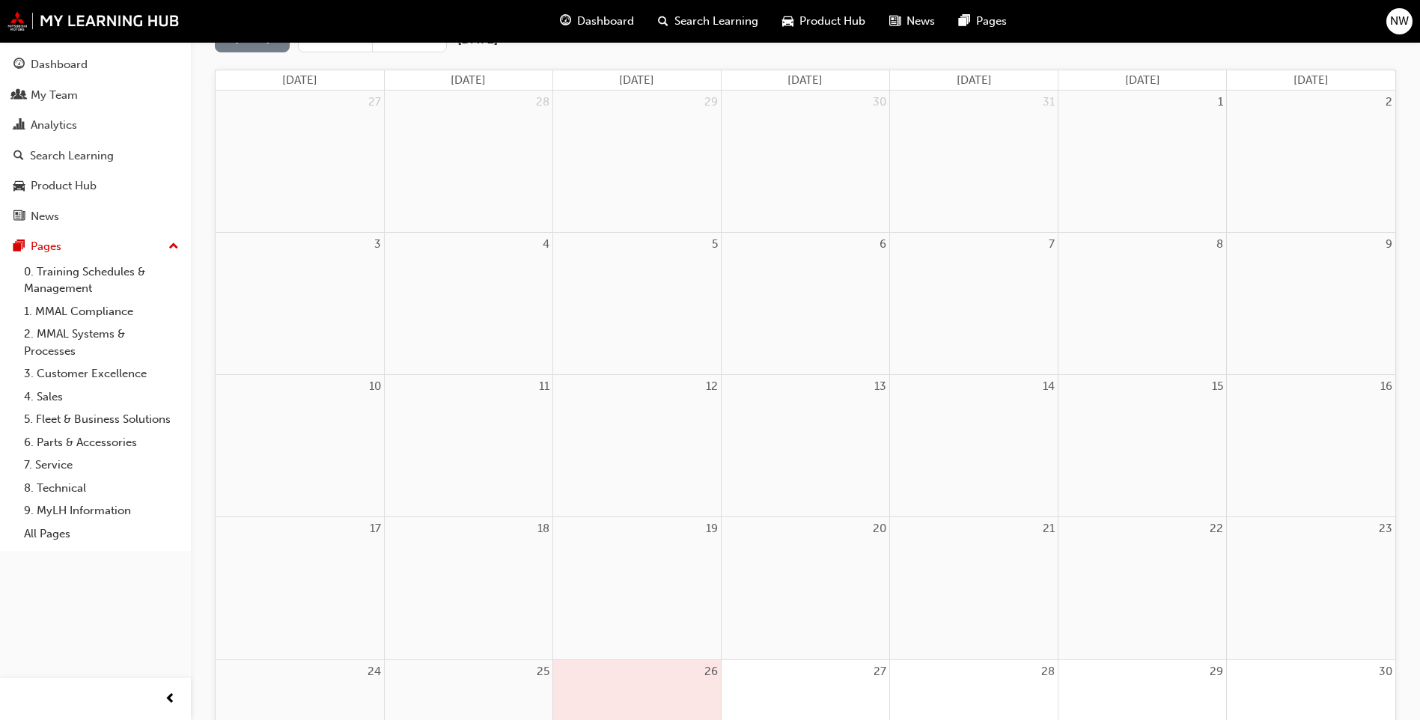
scroll to position [99, 0]
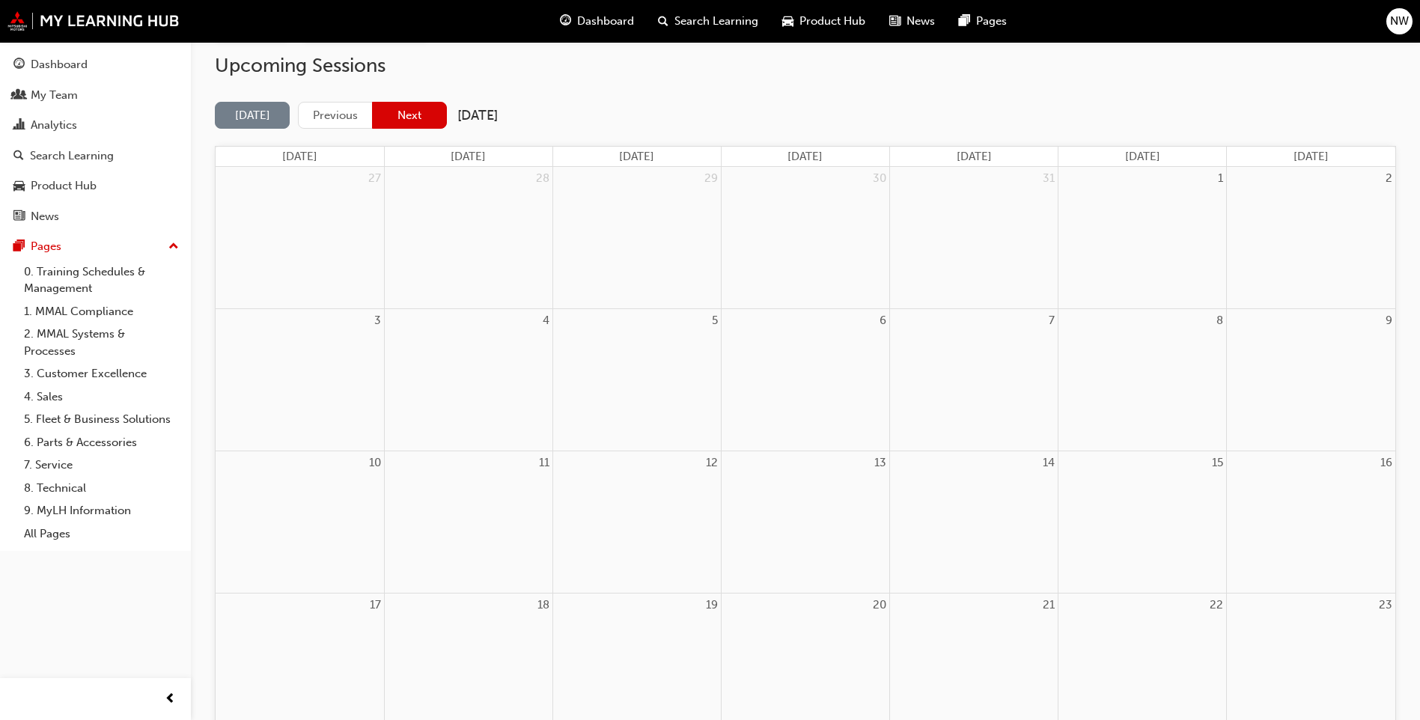
click at [414, 119] on button "Next" at bounding box center [409, 116] width 75 height 28
click at [409, 115] on button "Next" at bounding box center [409, 116] width 75 height 28
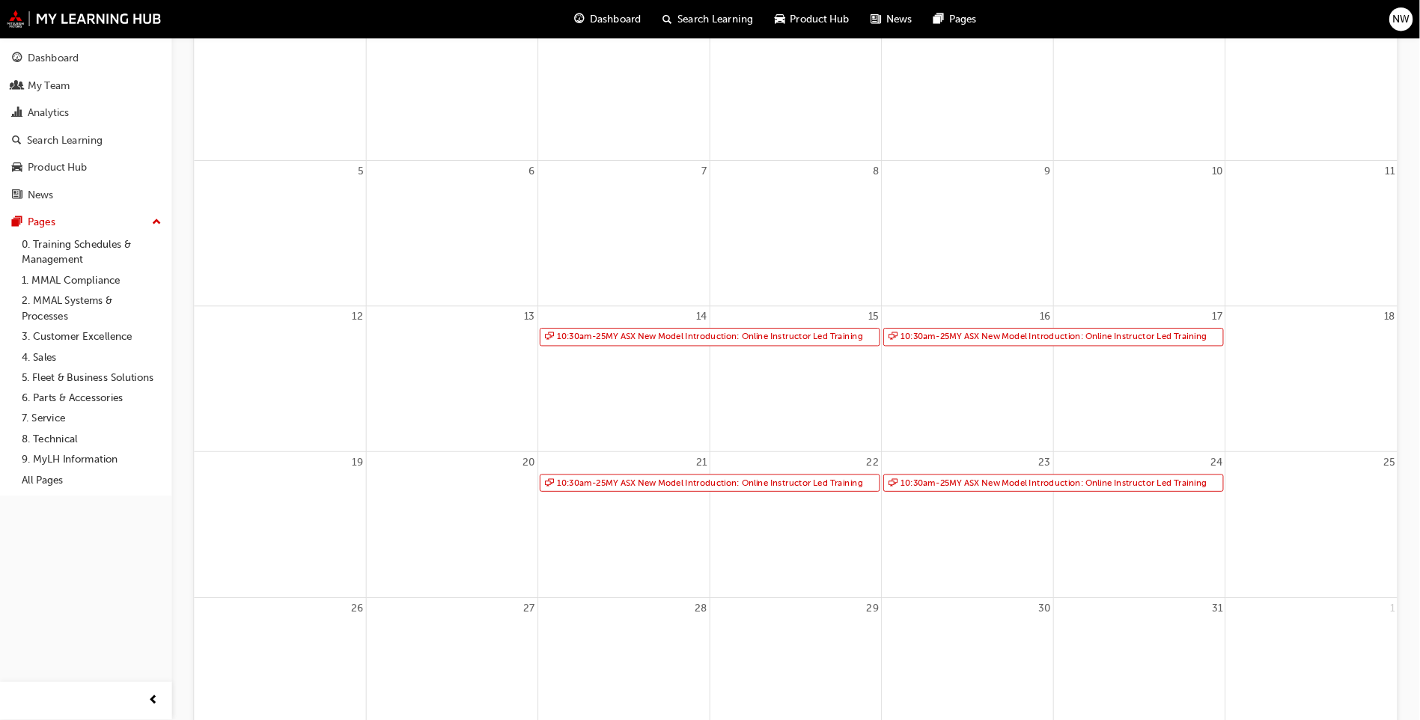
scroll to position [248, 0]
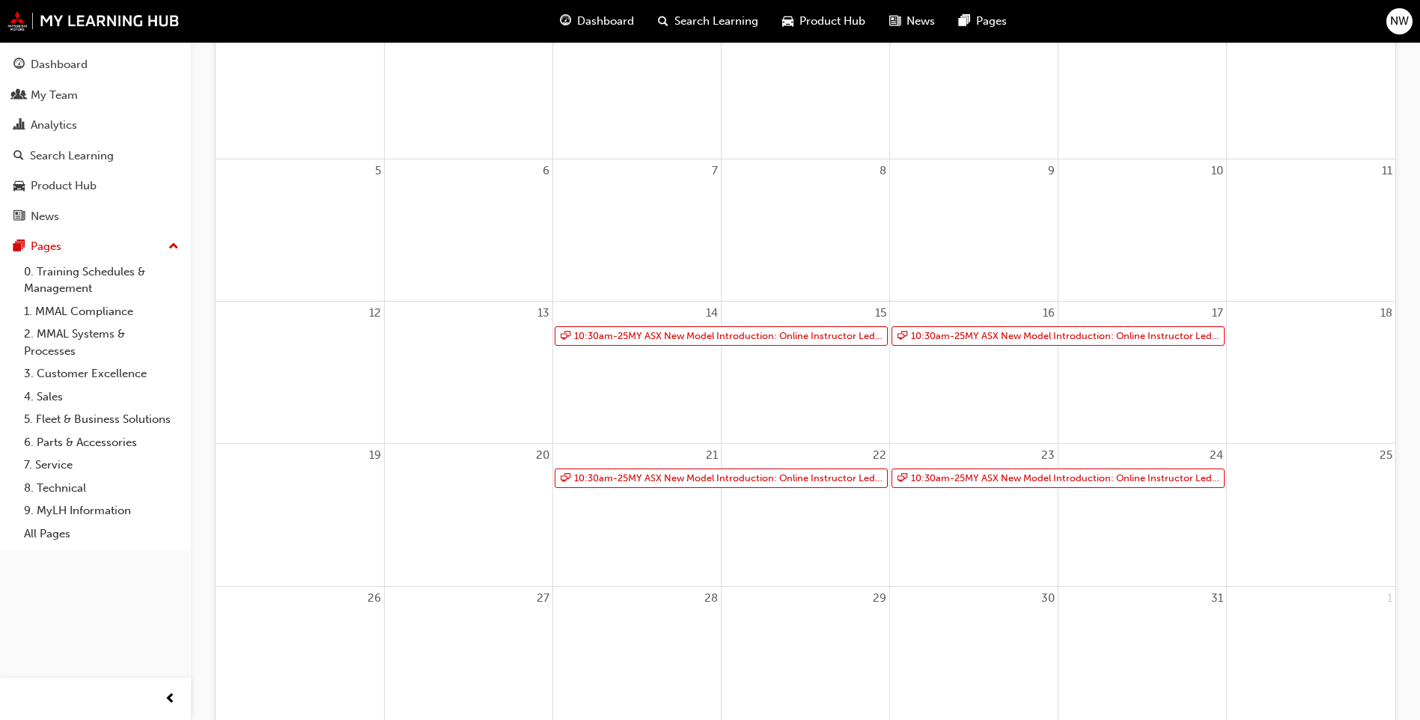
drag, startPoint x: 1399, startPoint y: 0, endPoint x: 1415, endPoint y: 385, distance: 385.1
click at [1415, 385] on div "My Team Upcoming Sessions Upcoming Sessions [DATE] Previous Next [DATE] [DATE] …" at bounding box center [805, 350] width 1229 height 1114
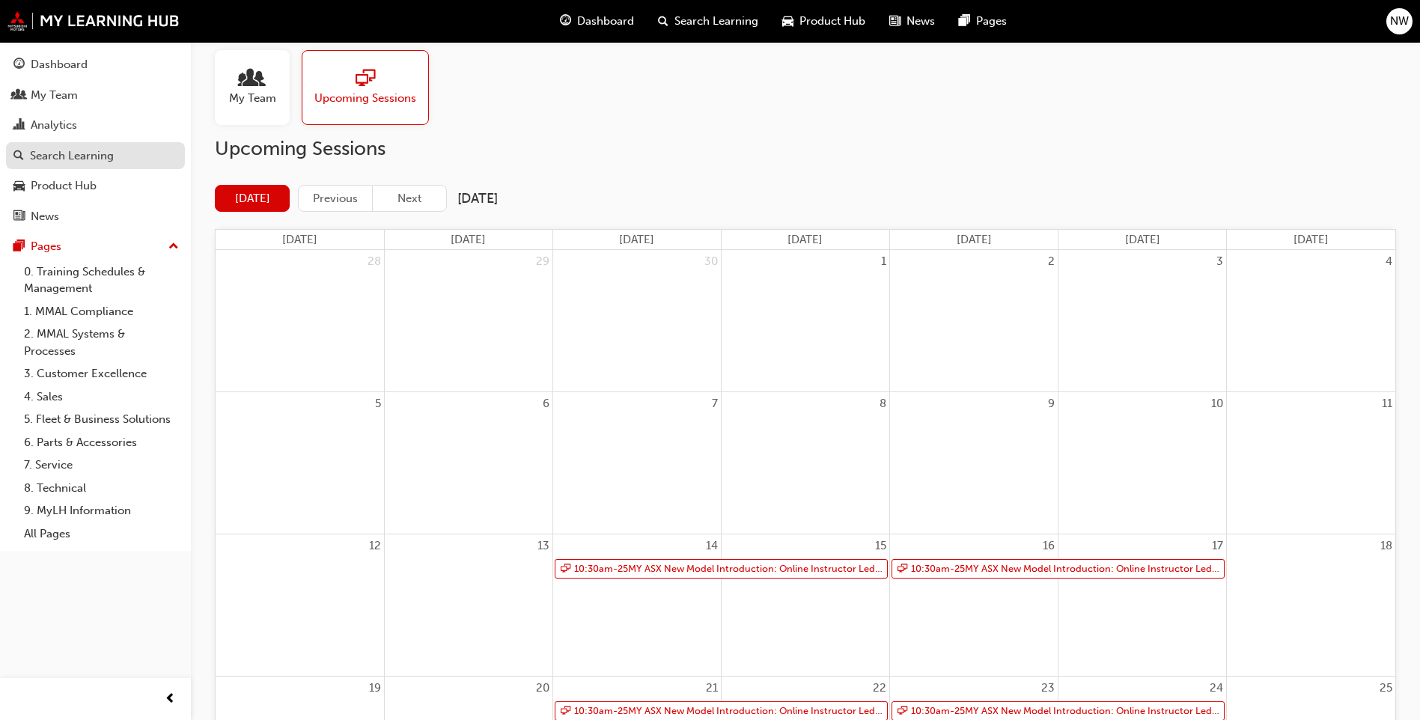
scroll to position [0, 0]
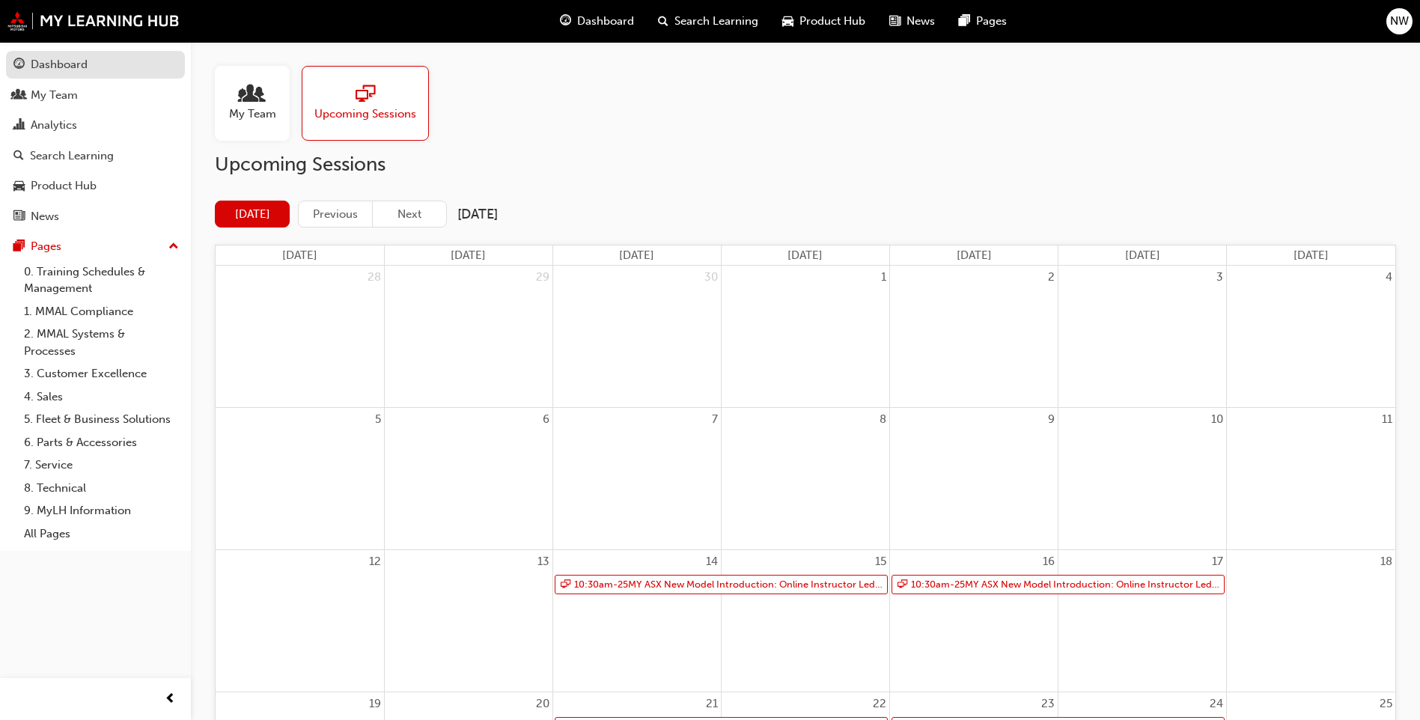
click at [62, 64] on div "Dashboard" at bounding box center [59, 64] width 57 height 17
